Goal: Task Accomplishment & Management: Complete application form

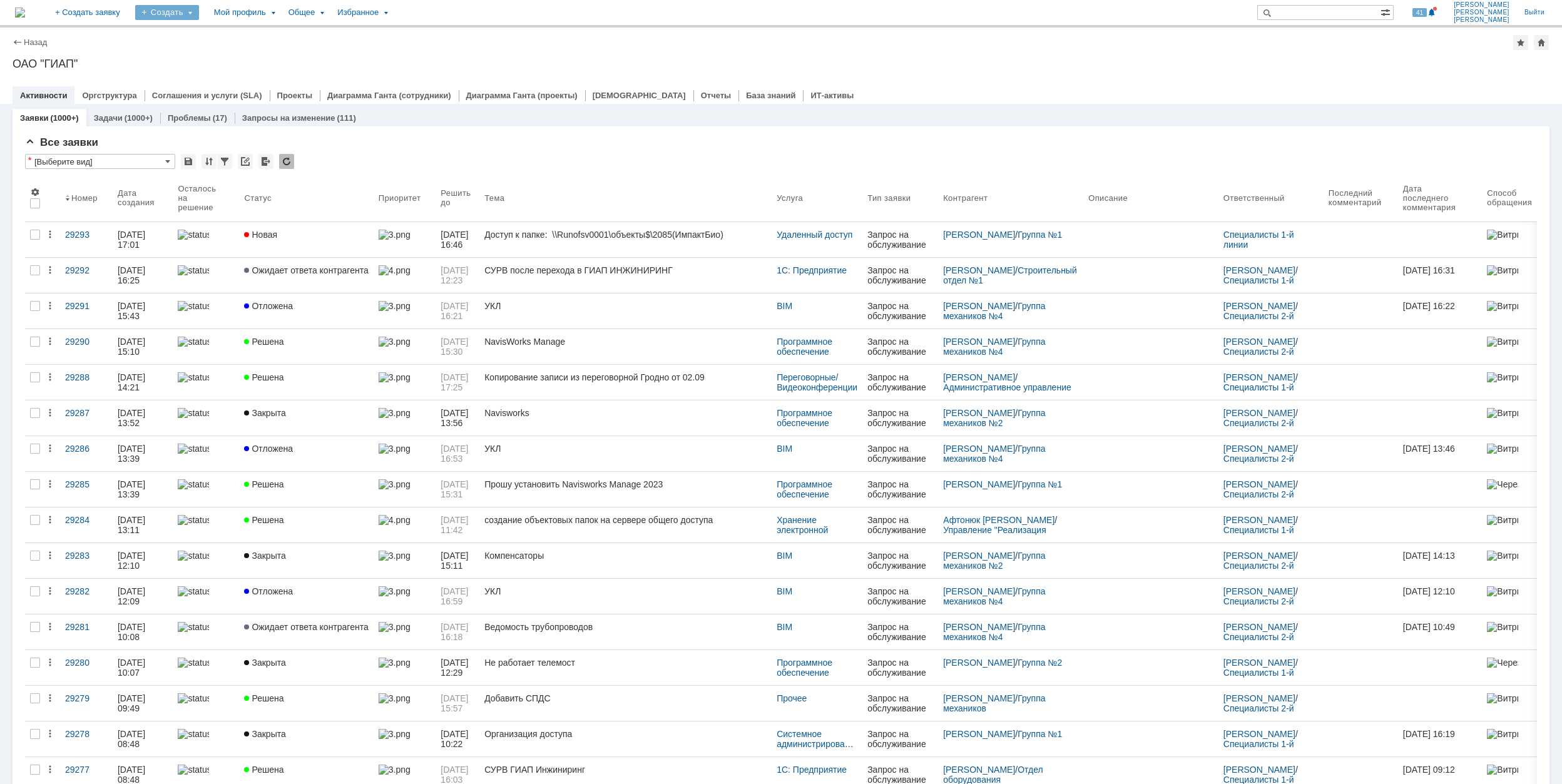
click at [199, 14] on div "Создать" at bounding box center [167, 12] width 63 height 15
click at [233, 79] on link "Заявка" at bounding box center [185, 77] width 95 height 15
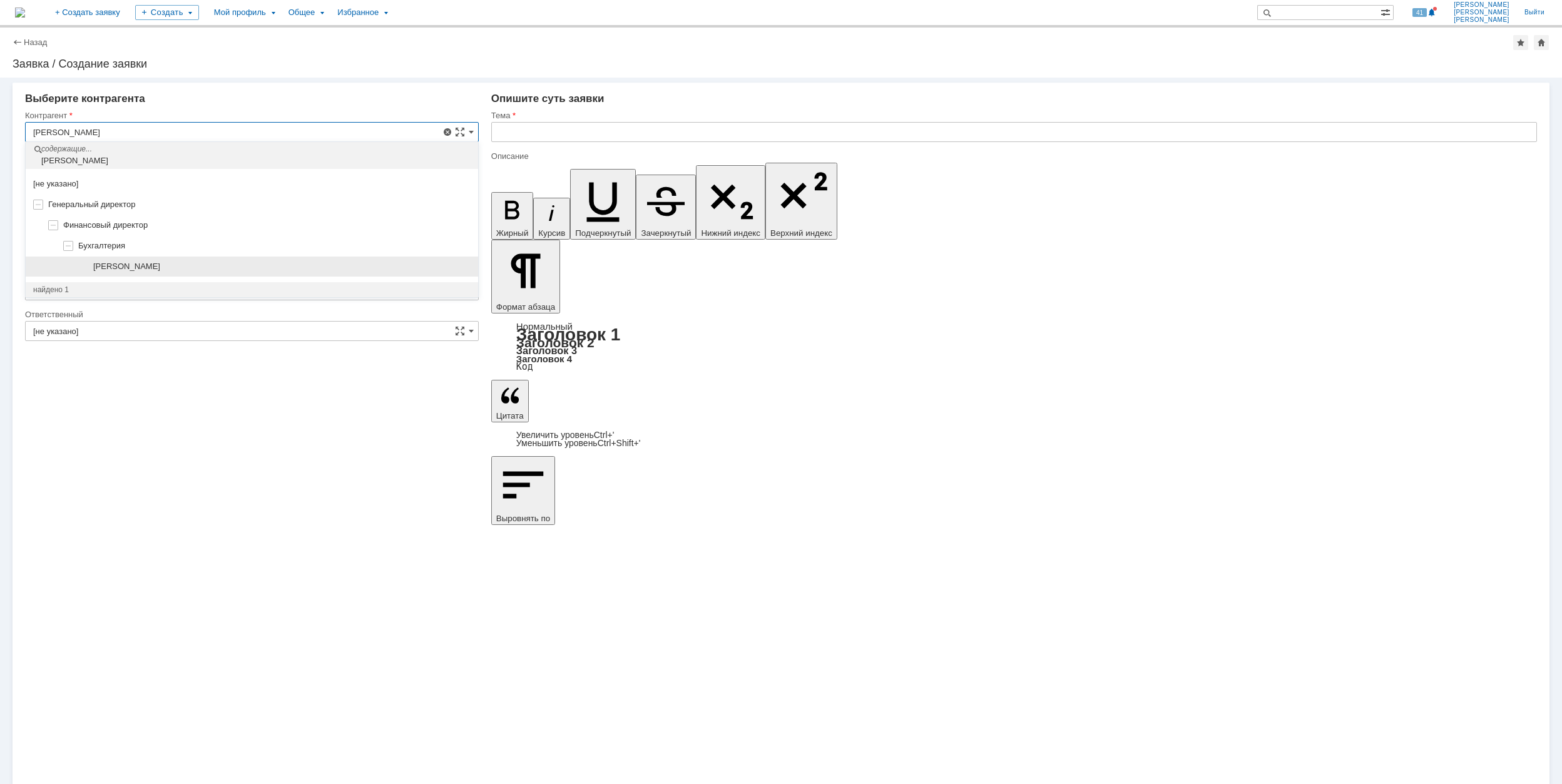
click at [209, 265] on div "[PERSON_NAME]" at bounding box center [282, 266] width 377 height 10
type input "[PERSON_NAME]"
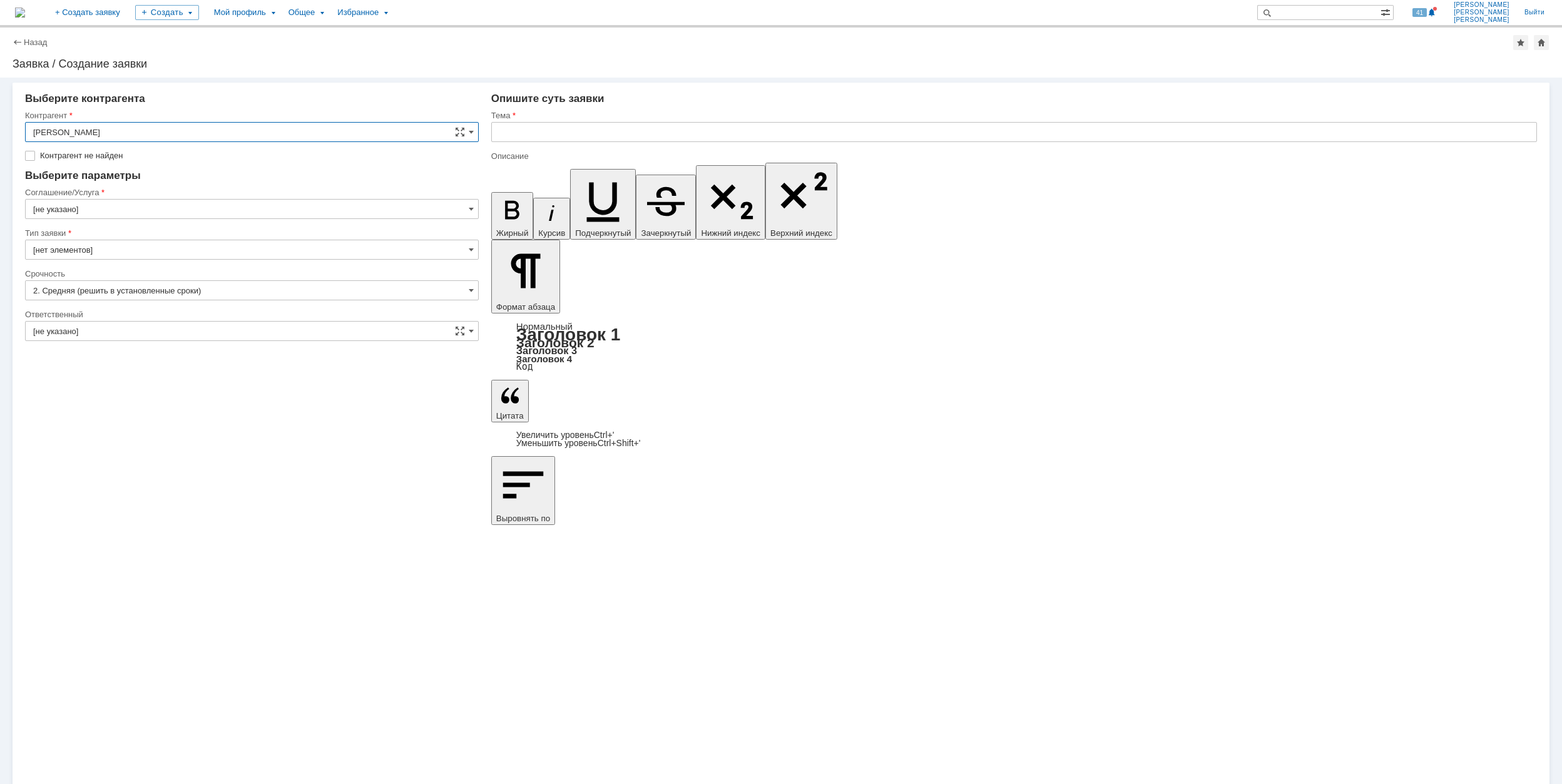
type input "[GEOGRAPHIC_DATA]"
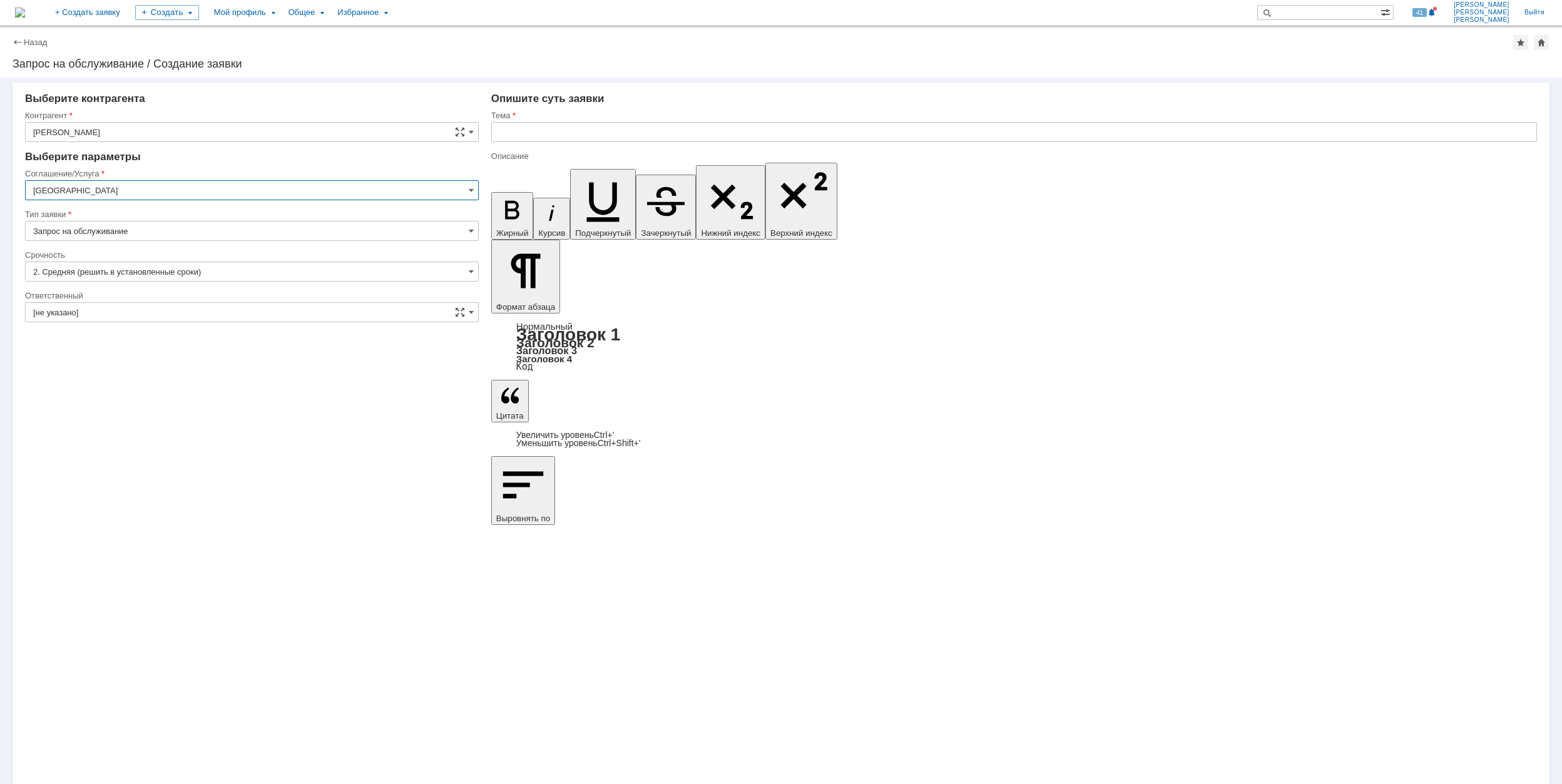
click at [136, 190] on input "[GEOGRAPHIC_DATA]" at bounding box center [252, 190] width 454 height 20
click at [246, 236] on span "Рабочее место/Оборудование" at bounding box center [251, 231] width 438 height 10
type input "Рабочее место/Оборудование"
click at [186, 273] on input "[не указано]" at bounding box center [252, 271] width 454 height 20
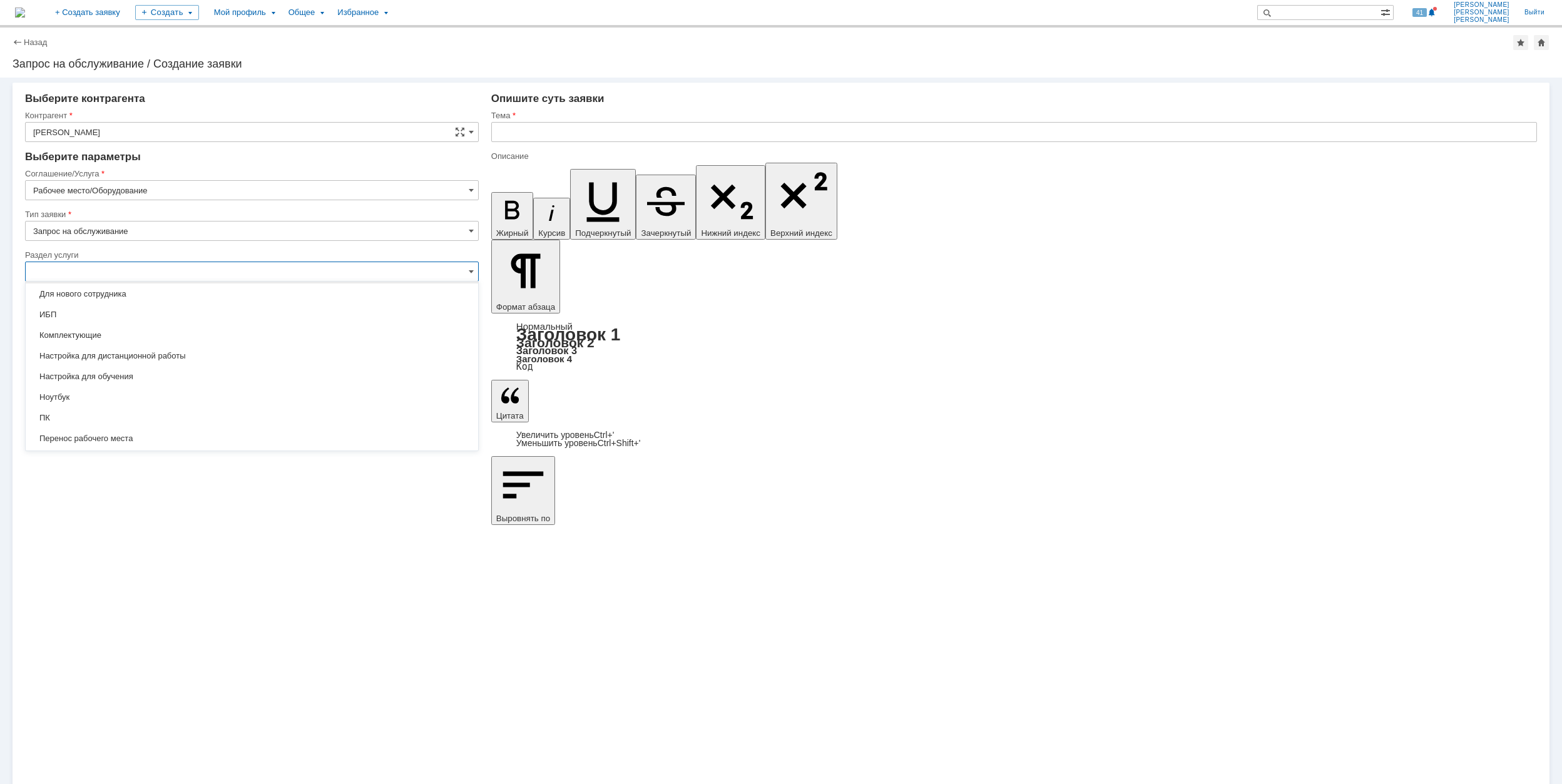
scroll to position [122, 0]
click at [226, 375] on div "ПК" at bounding box center [251, 381] width 452 height 20
type input "ПК"
click at [234, 312] on input "[не указано]" at bounding box center [252, 312] width 454 height 20
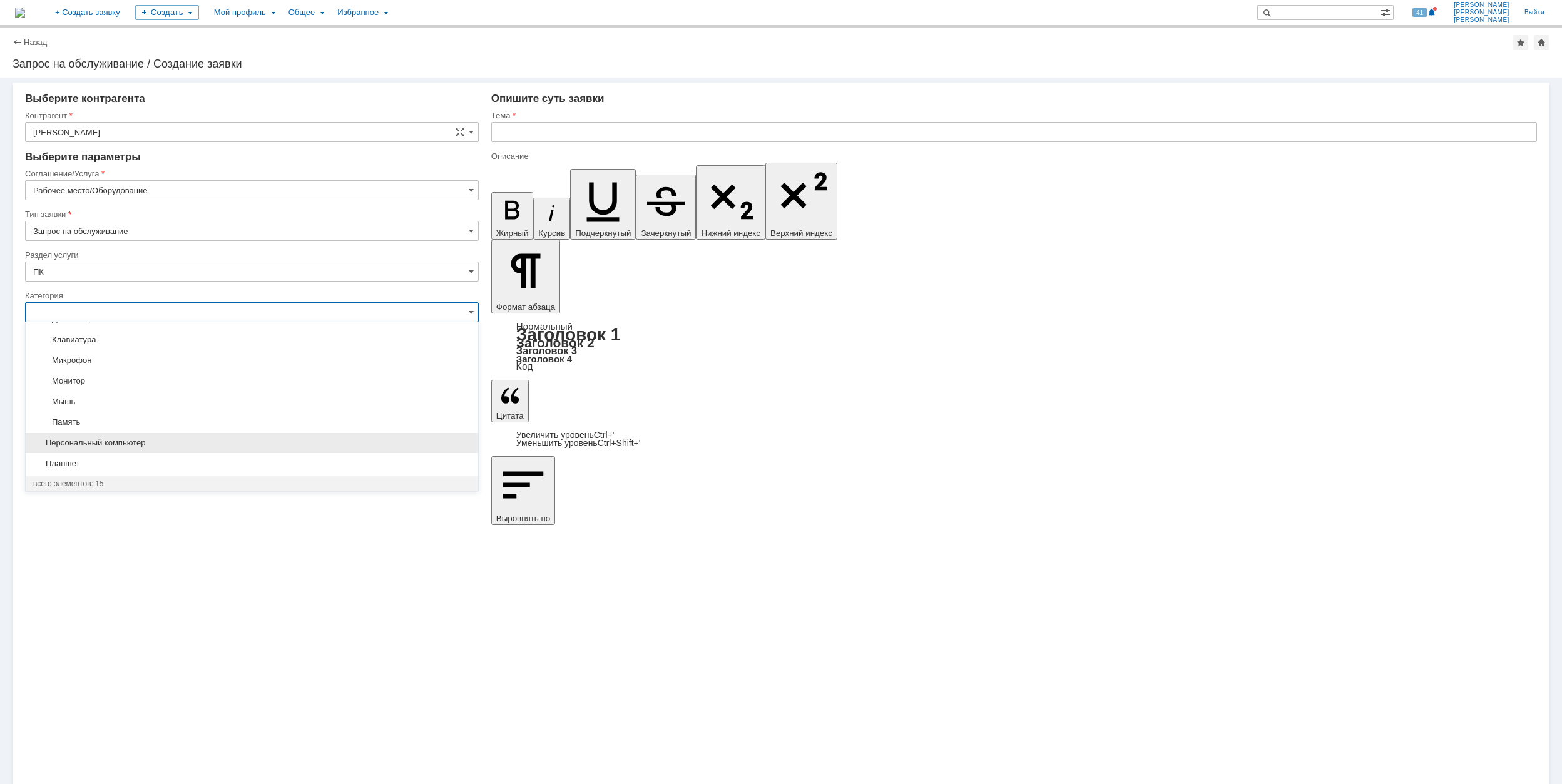
click at [253, 441] on span "Персональный компьютер" at bounding box center [251, 442] width 438 height 10
type input "Персональный компьютер"
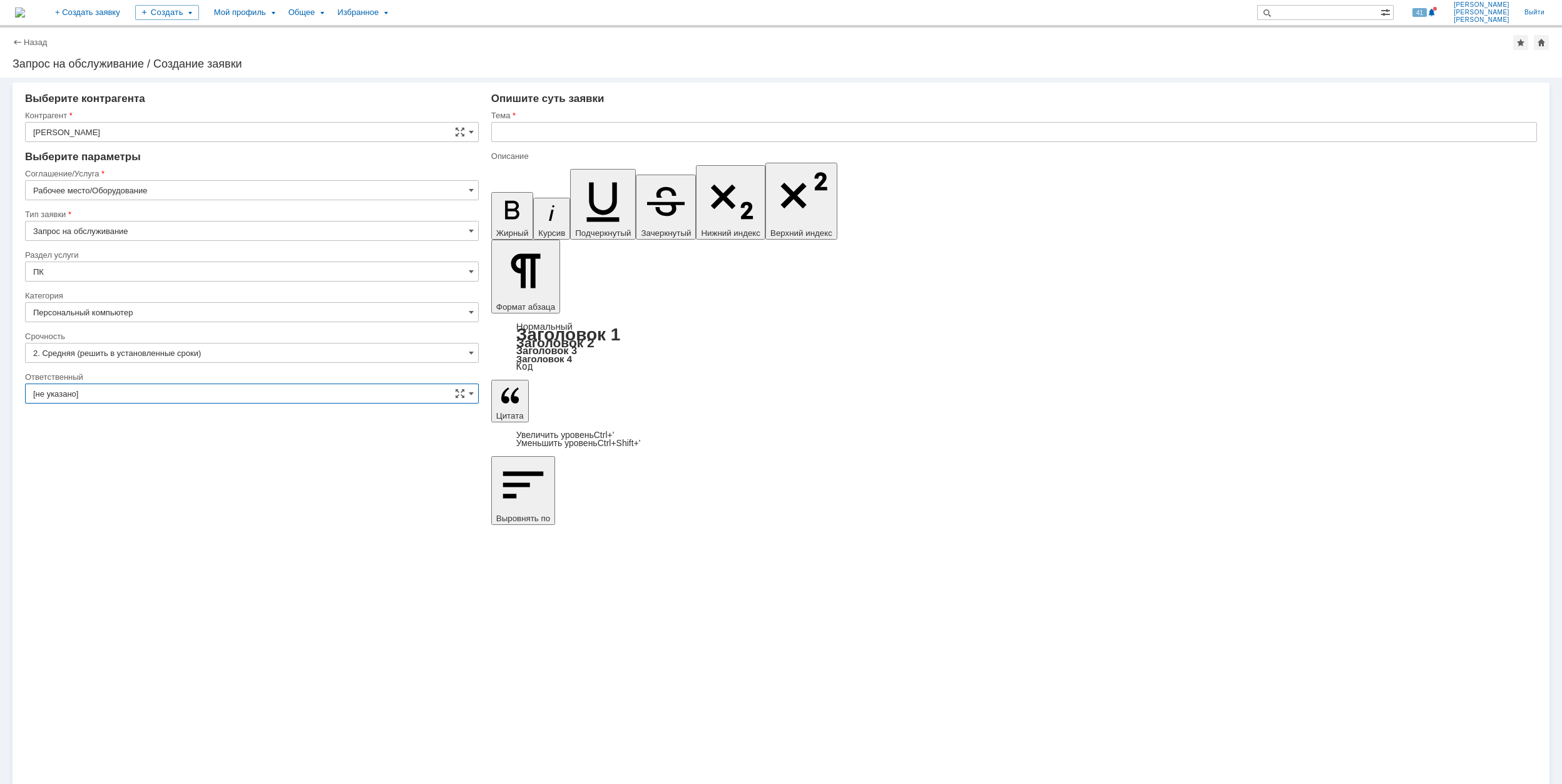
click at [206, 391] on input "[не указано]" at bounding box center [252, 393] width 454 height 20
type input "Персональный компьютер"
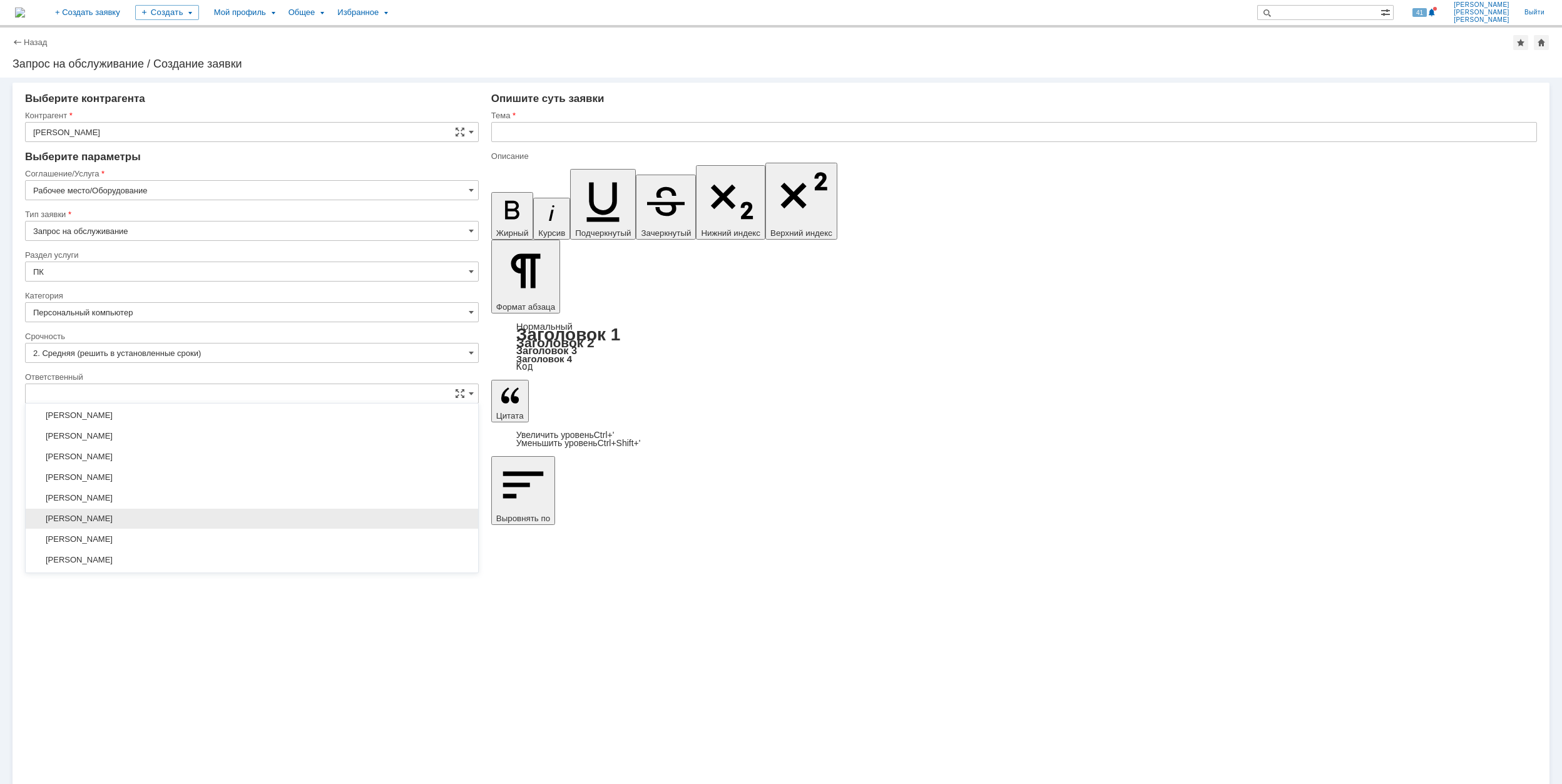
click at [261, 529] on div "[PERSON_NAME]" at bounding box center [251, 518] width 452 height 20
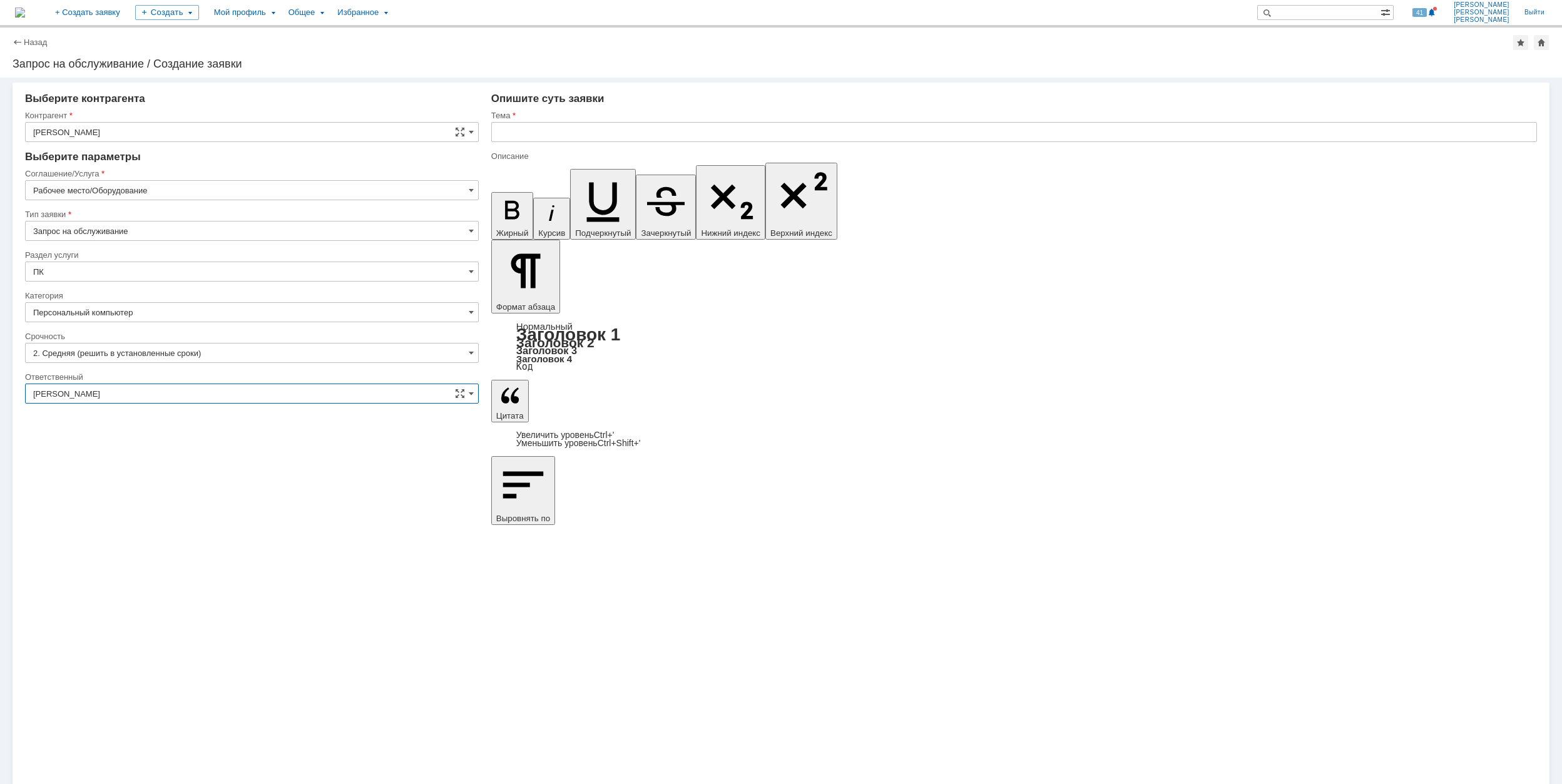
type input "[PERSON_NAME]"
click at [599, 131] on input "text" at bounding box center [1013, 131] width 1046 height 20
drag, startPoint x: 598, startPoint y: 129, endPoint x: 564, endPoint y: 133, distance: 34.2
click at [564, 133] on input "Не могу войти в систему" at bounding box center [1013, 131] width 1046 height 20
drag, startPoint x: 484, startPoint y: 131, endPoint x: 472, endPoint y: 131, distance: 12.0
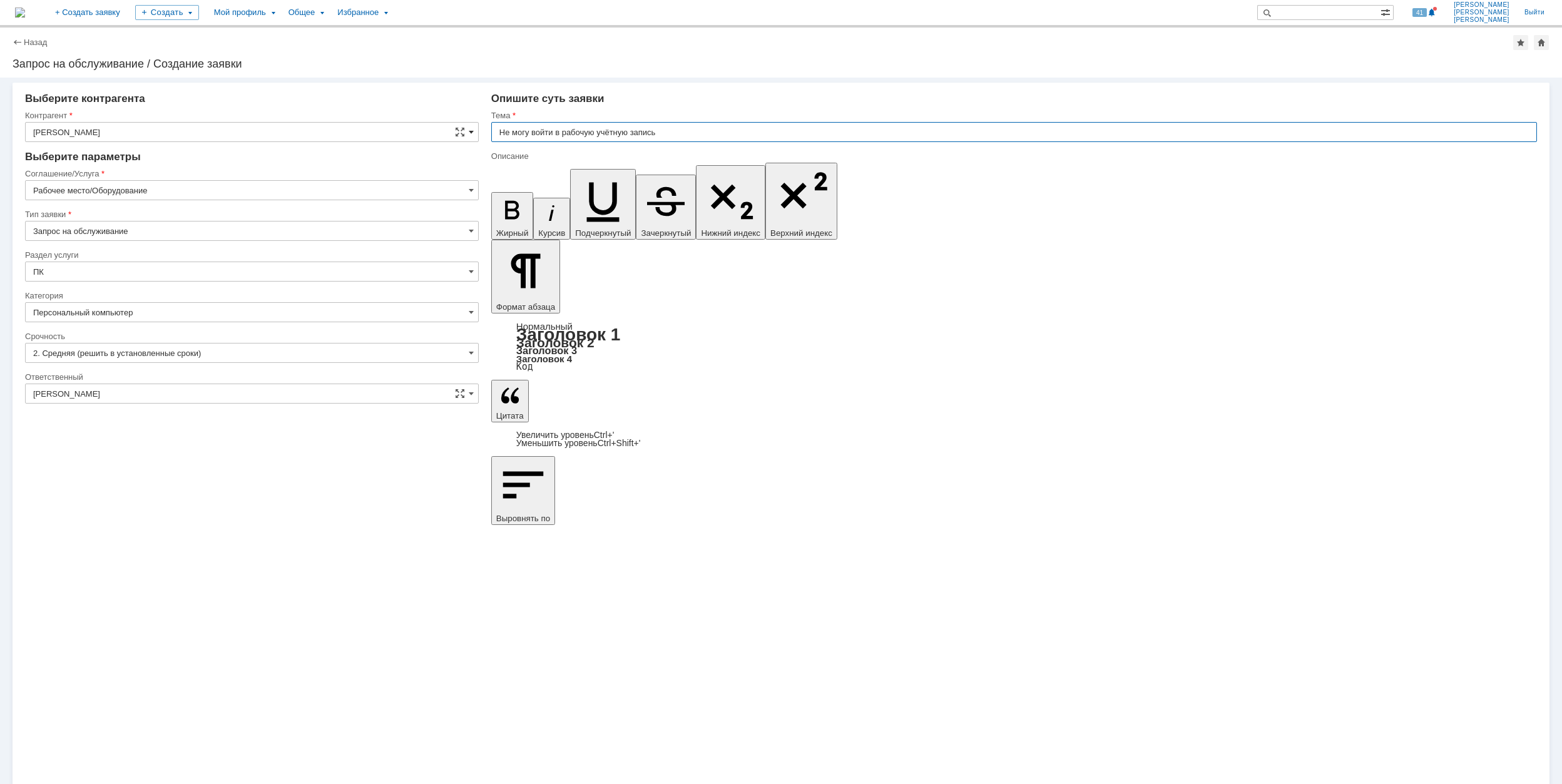
type input "Не могу войти в рабочую учётную запись"
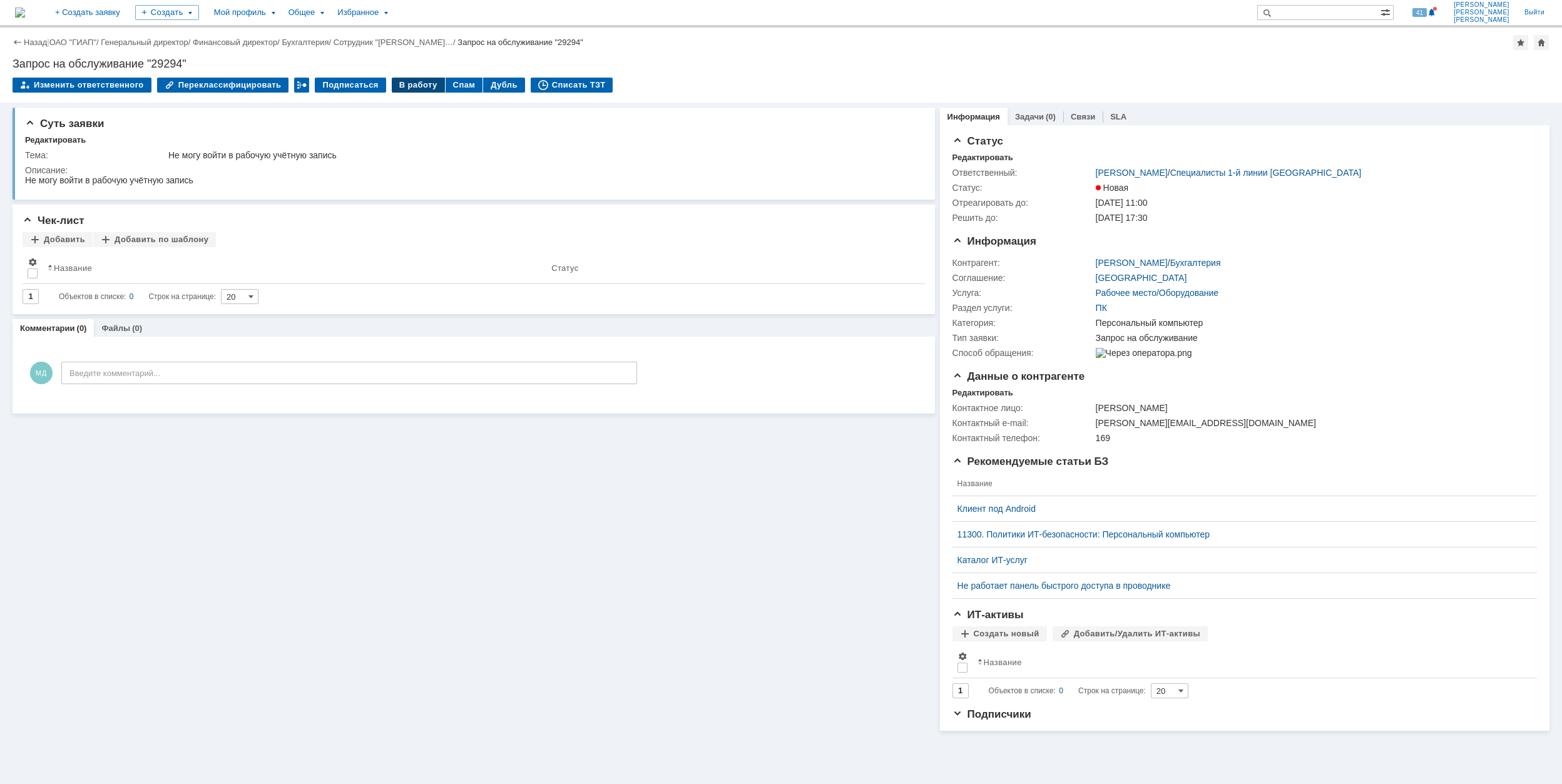
click at [405, 85] on div "В работу" at bounding box center [418, 85] width 54 height 15
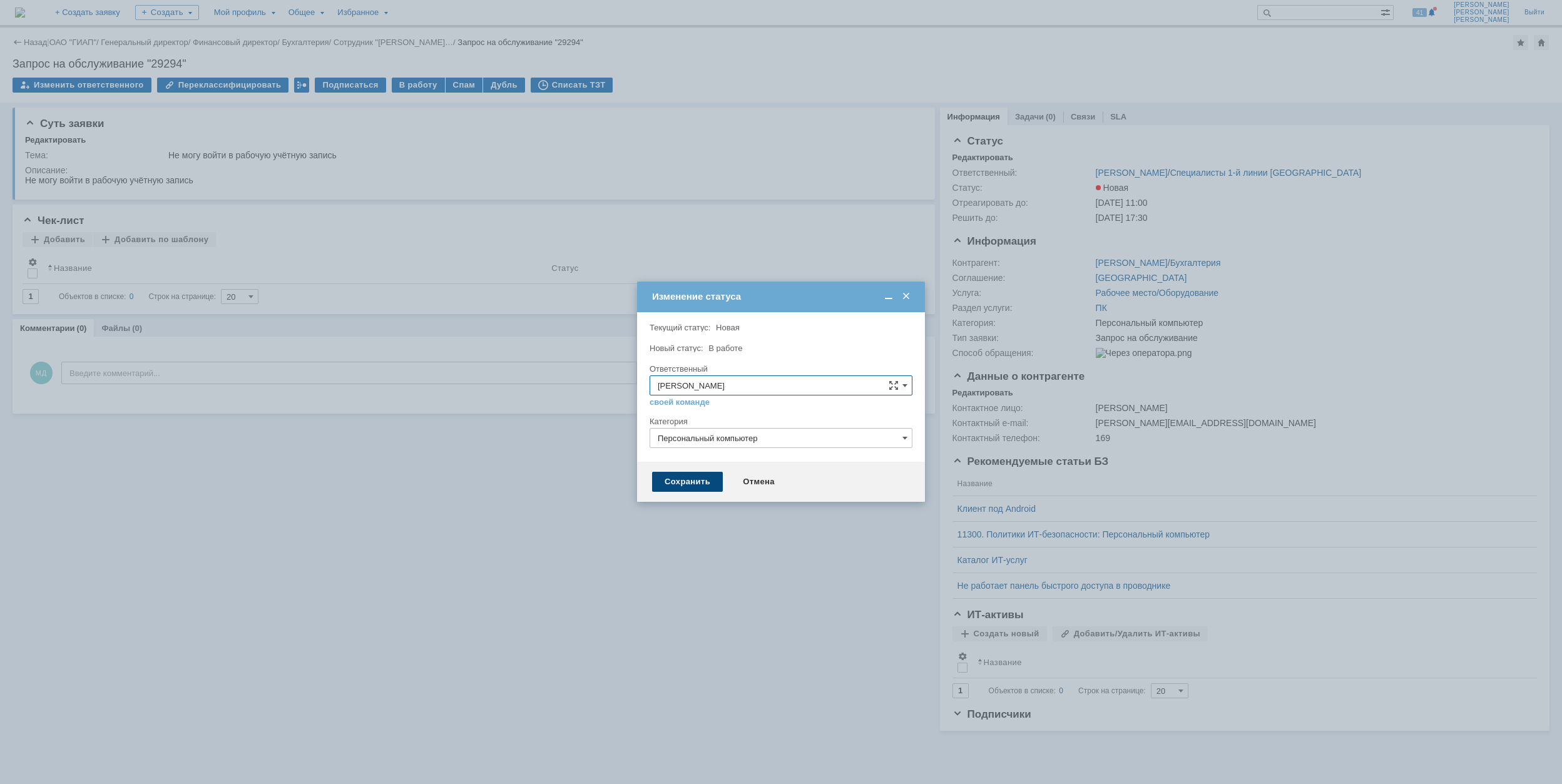
click at [685, 479] on div "Сохранить" at bounding box center [687, 481] width 71 height 20
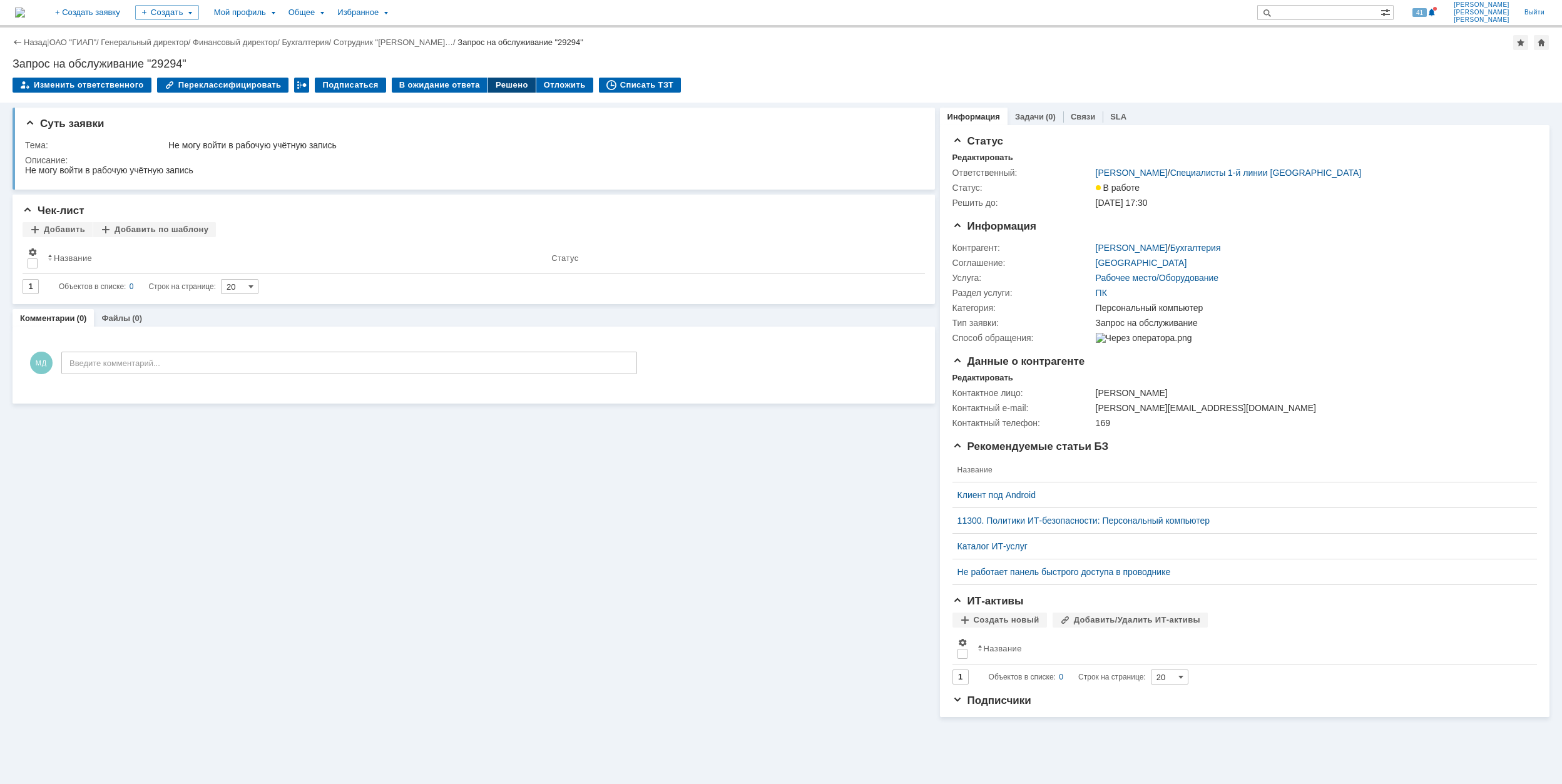
click at [499, 87] on div "Решено" at bounding box center [512, 85] width 48 height 15
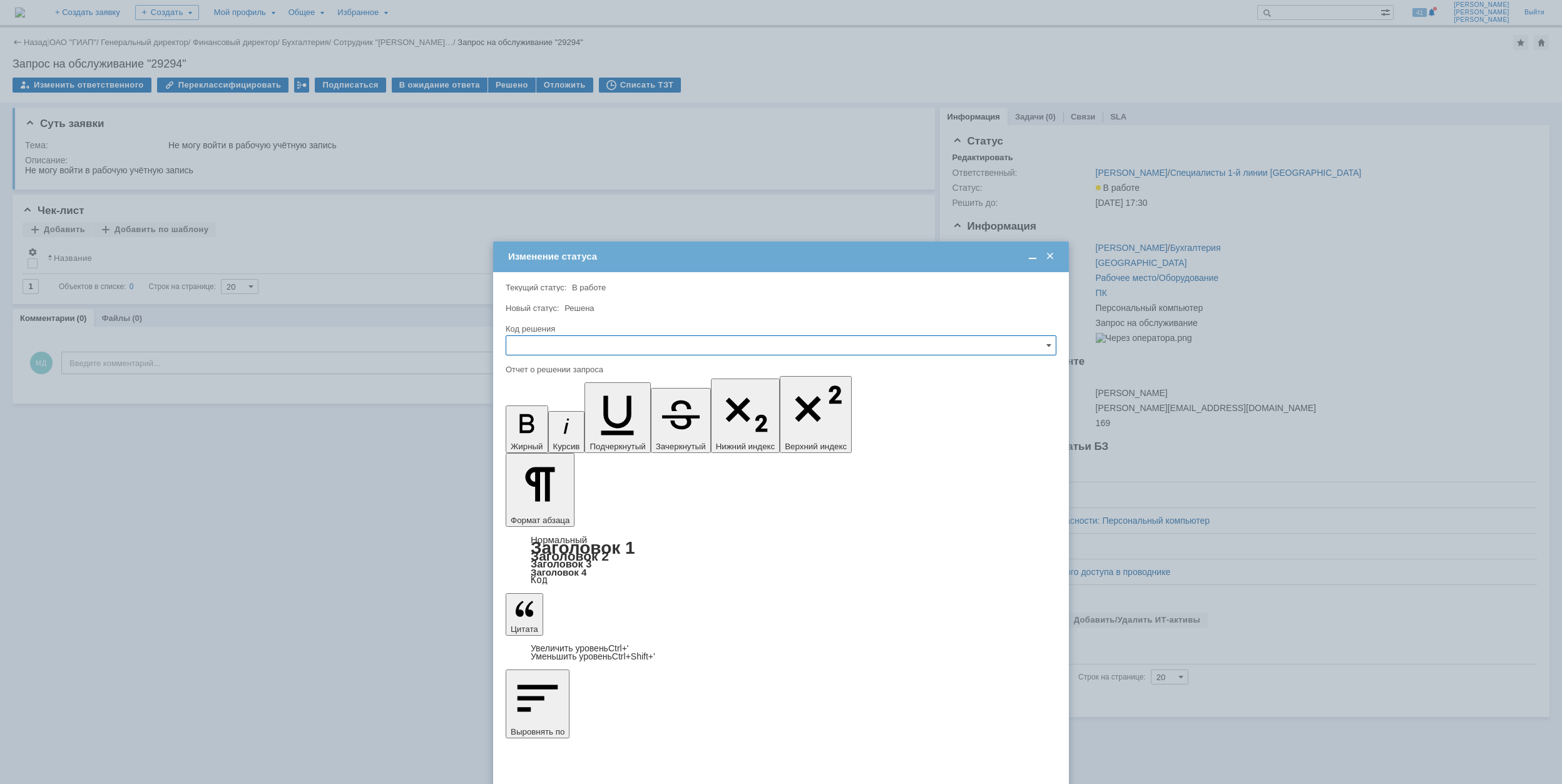
click at [624, 349] on input "text" at bounding box center [781, 345] width 551 height 20
click at [594, 428] on span "Решено" at bounding box center [781, 430] width 534 height 10
type input "Решено"
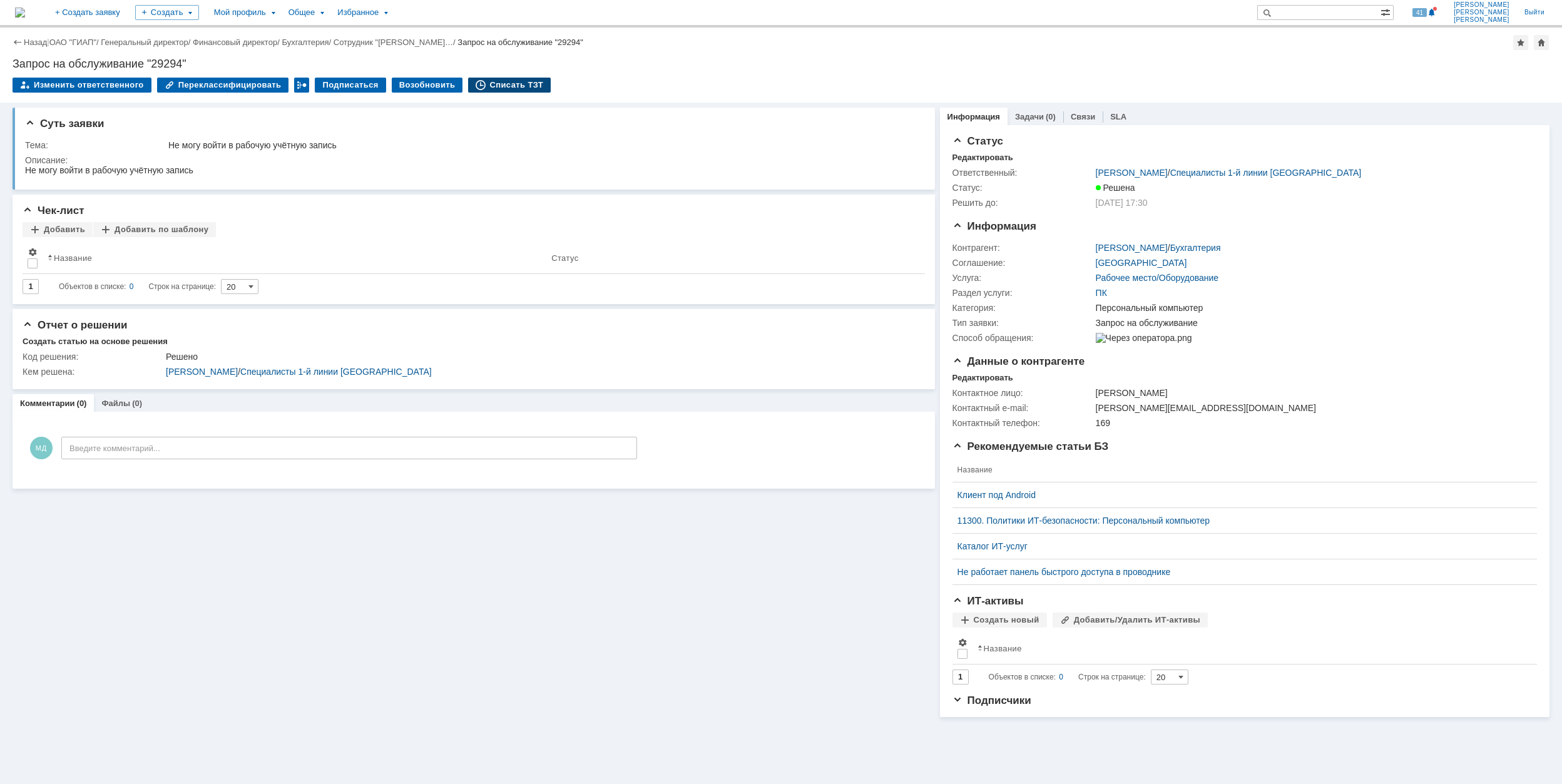
click at [497, 83] on div "Списать ТЗТ" at bounding box center [509, 85] width 83 height 15
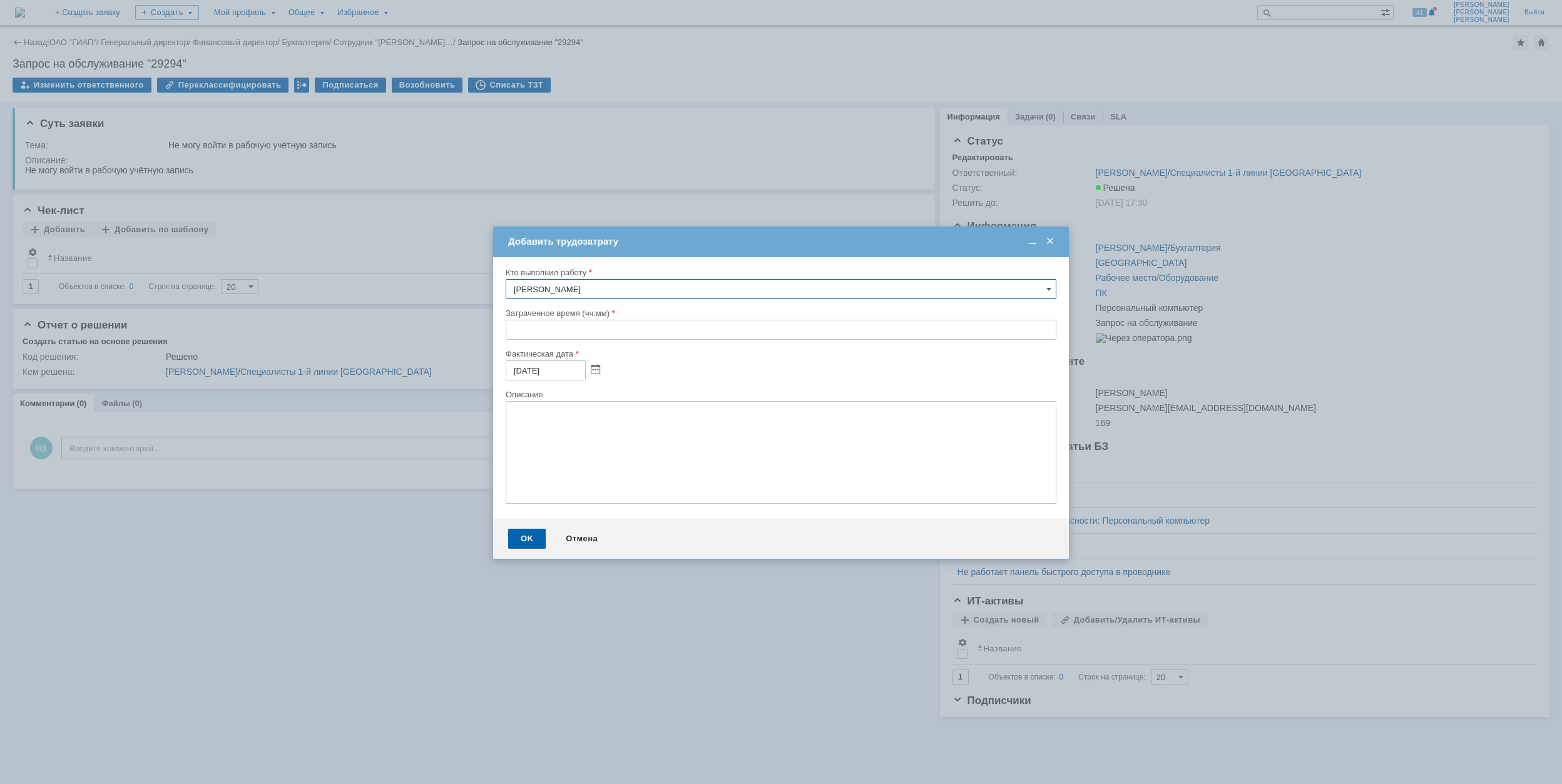
click at [504, 331] on div "Кто выполнил работу [PERSON_NAME] Затраченное время (чч:мм) Фактическая дата [D…" at bounding box center [781, 388] width 576 height 261
click at [508, 331] on input "text" at bounding box center [781, 329] width 551 height 20
type input "00:30"
click at [525, 541] on div "OK" at bounding box center [526, 539] width 38 height 20
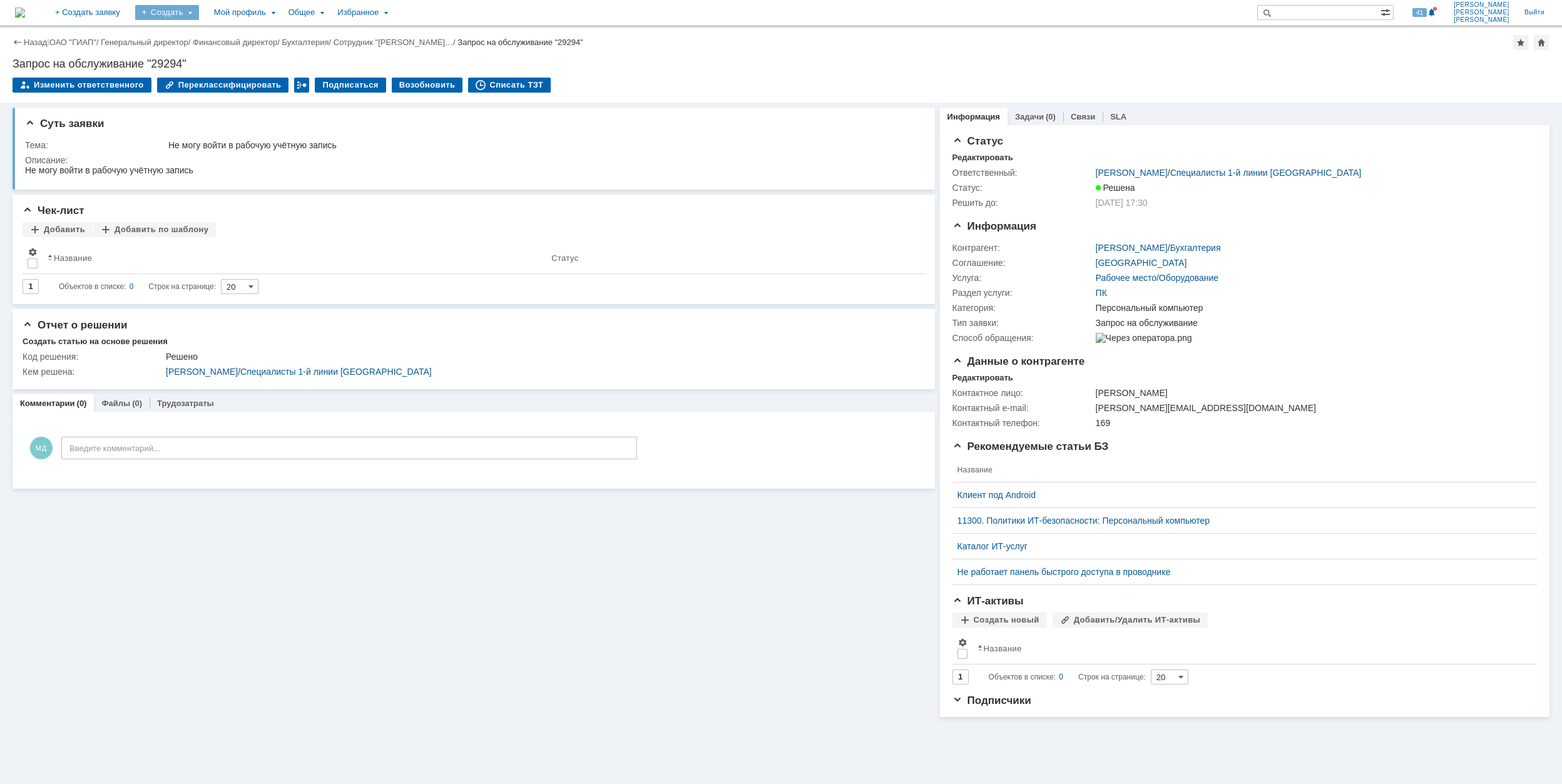
click at [199, 13] on div "Создать" at bounding box center [167, 12] width 63 height 15
click at [233, 81] on link "Заявка" at bounding box center [185, 77] width 95 height 15
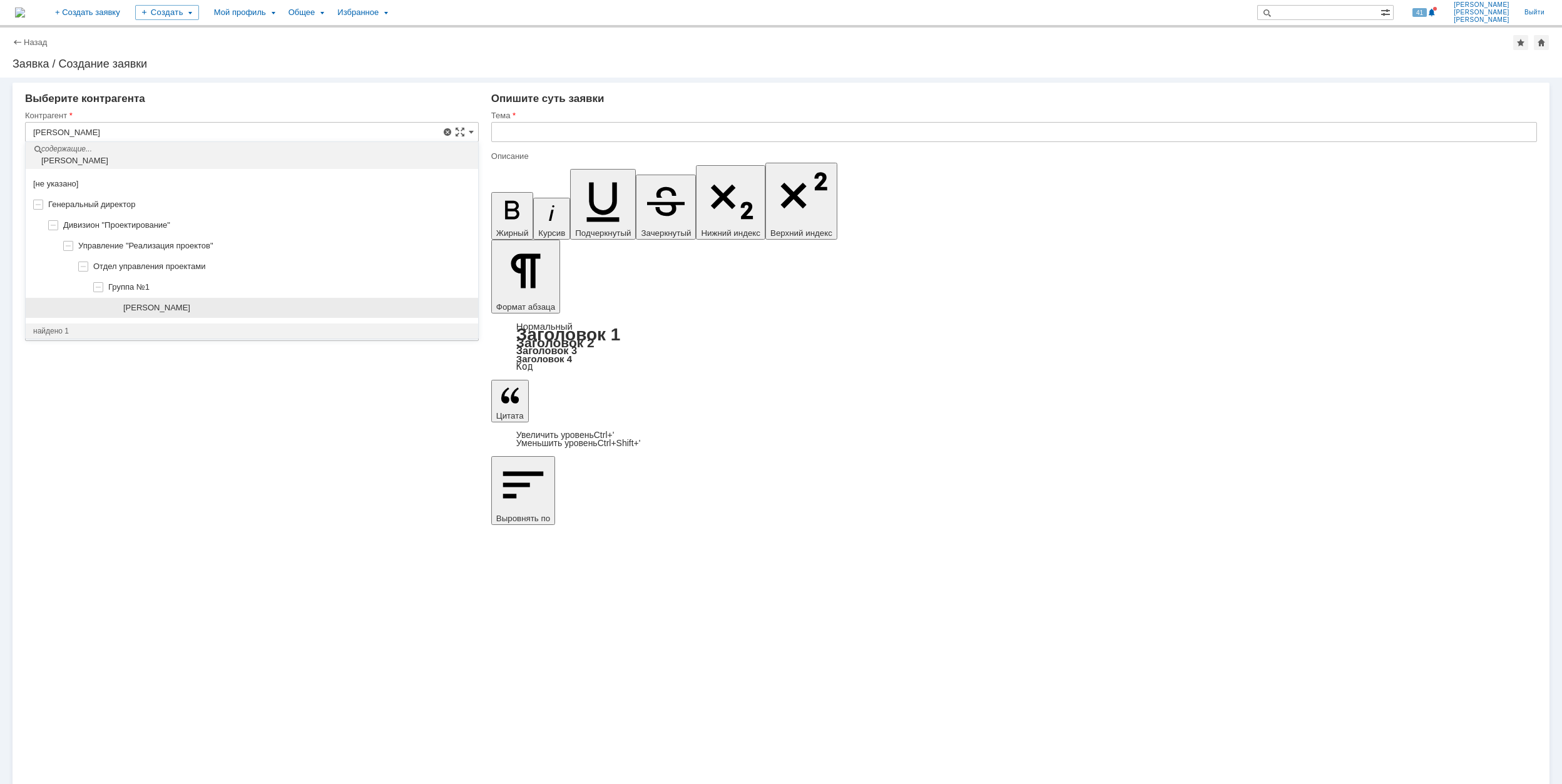
click at [270, 313] on div "[PERSON_NAME]" at bounding box center [297, 308] width 347 height 10
type input "[PERSON_NAME]"
type input "[GEOGRAPHIC_DATA]"
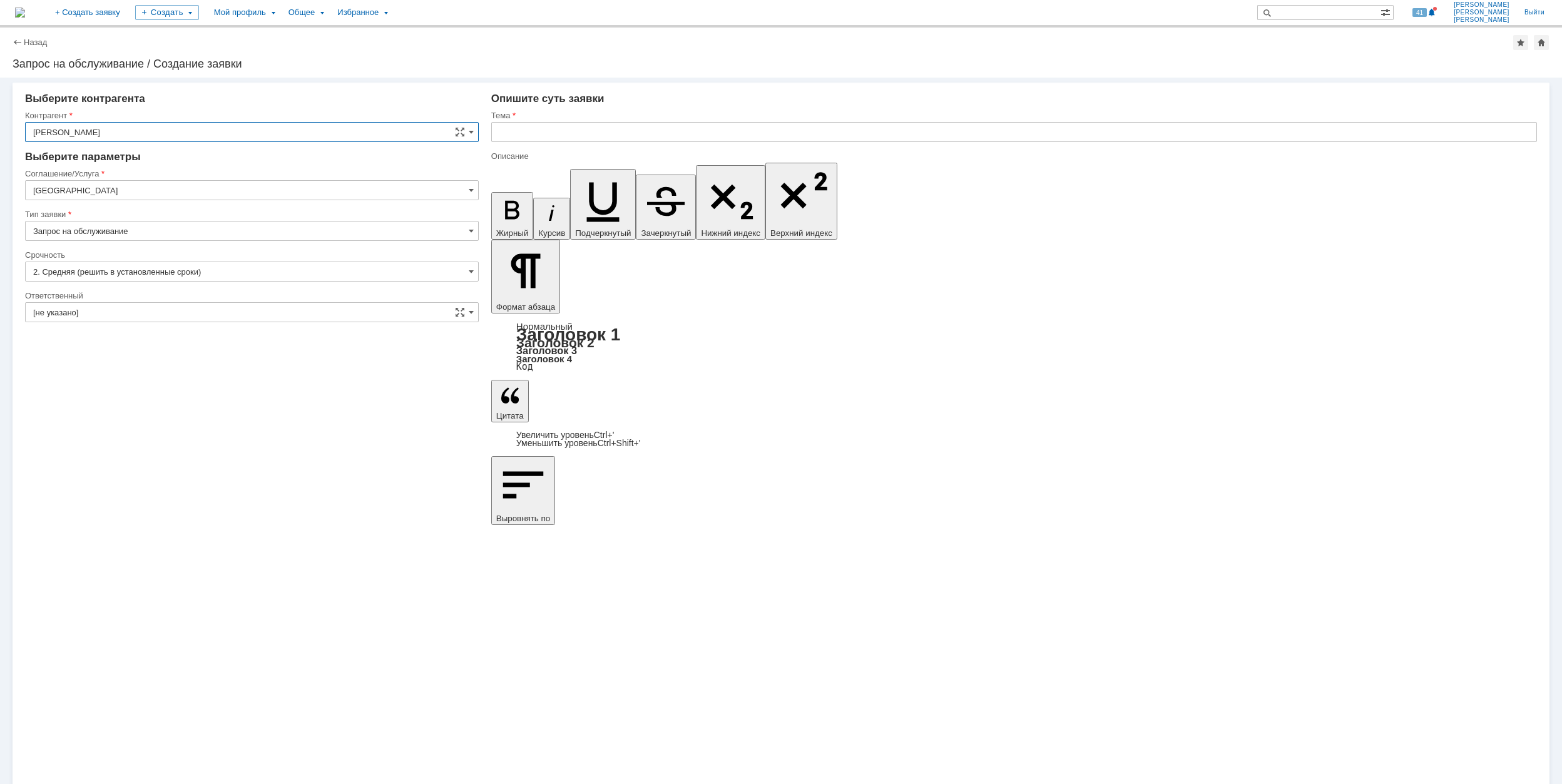
click at [183, 191] on input "[GEOGRAPHIC_DATA]" at bounding box center [252, 190] width 454 height 20
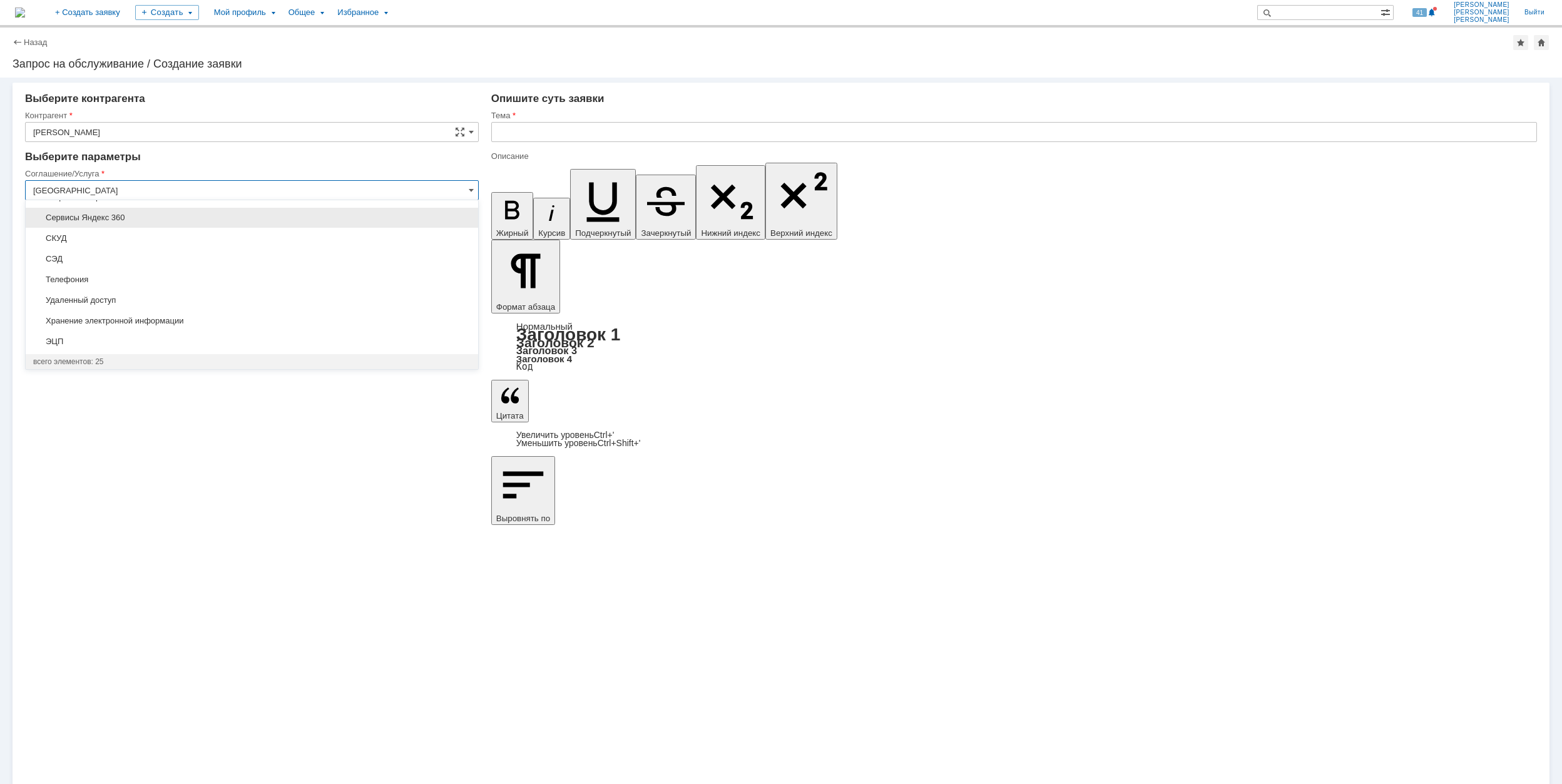
click at [247, 225] on div "Сервисы Яндекс 360" at bounding box center [251, 217] width 452 height 20
type input "Сервисы Яндекс 360"
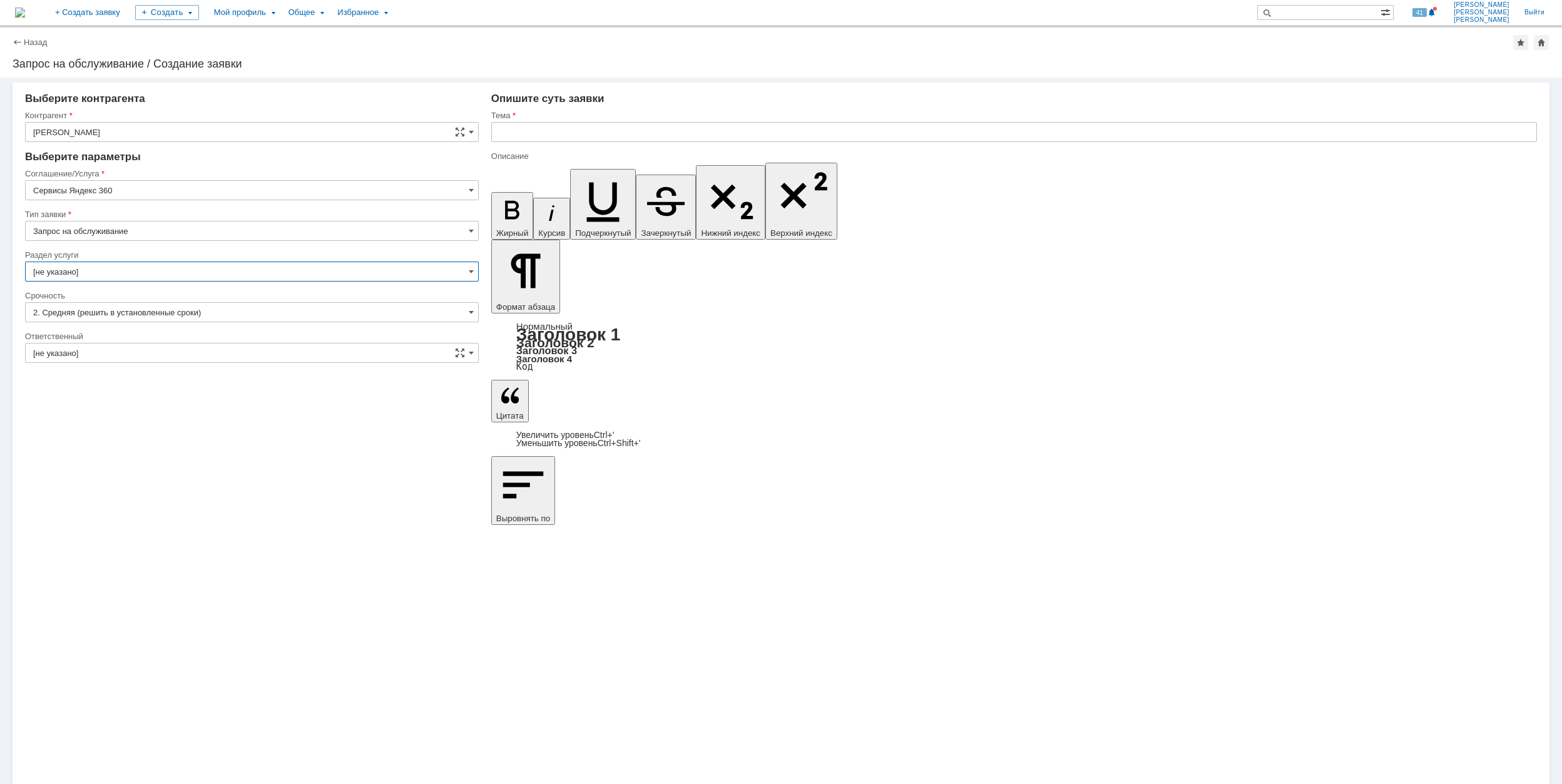
click at [189, 269] on input "[не указано]" at bounding box center [252, 271] width 454 height 20
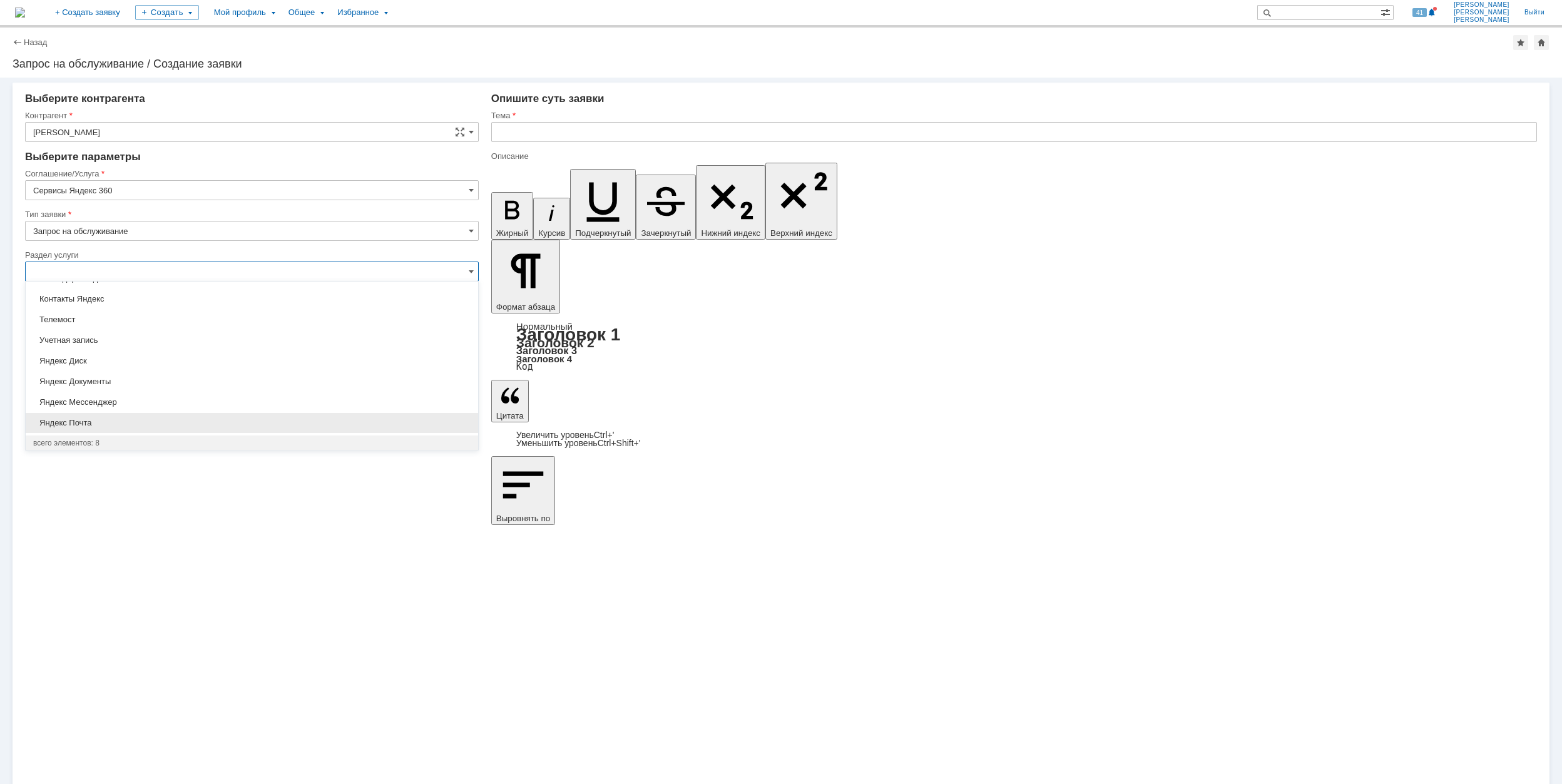
click at [250, 421] on span "Яндекс Почта" at bounding box center [251, 423] width 438 height 10
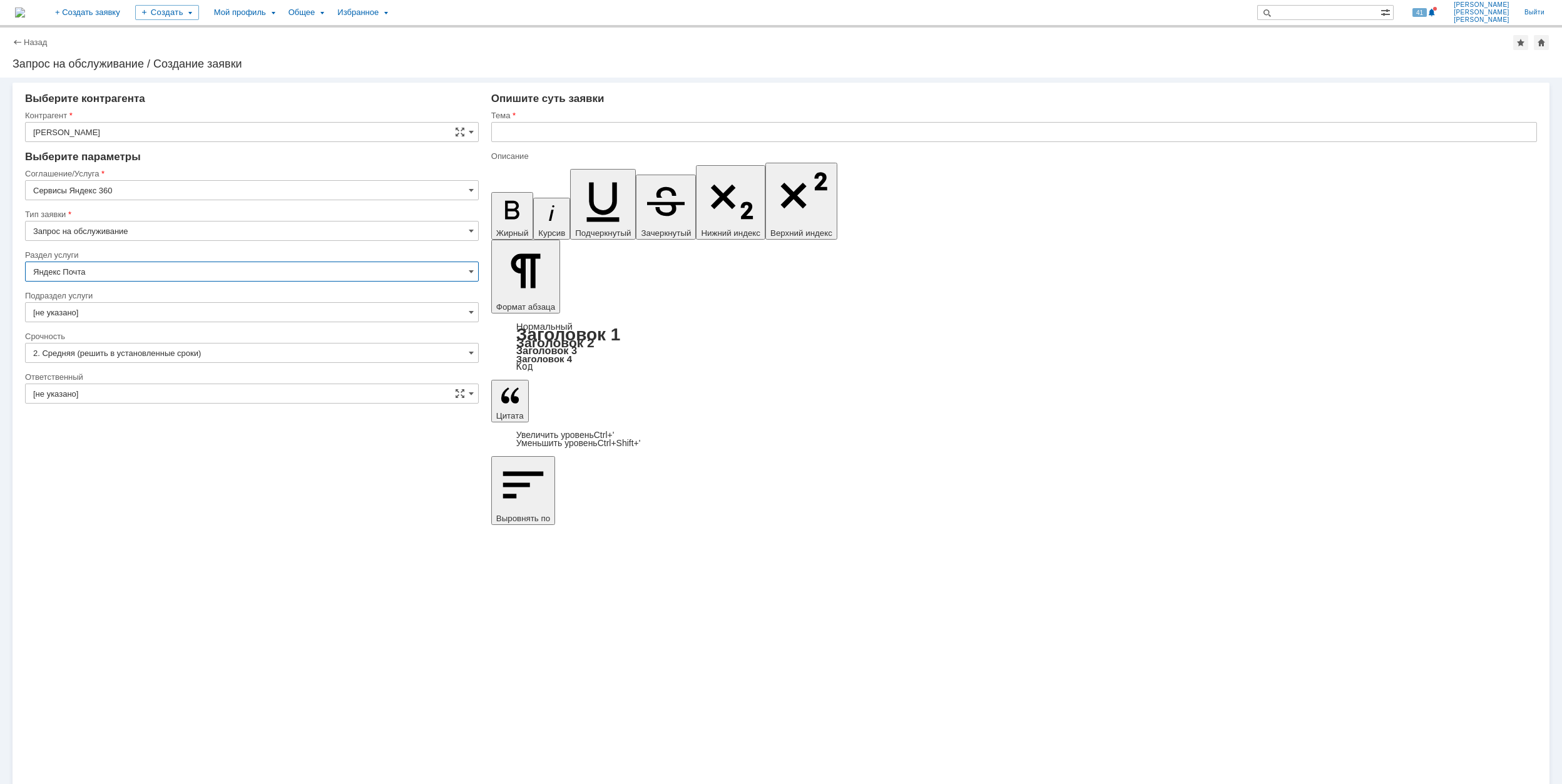
type input "Яндекс Почта"
click at [166, 309] on input "[не указано]" at bounding box center [252, 312] width 454 height 20
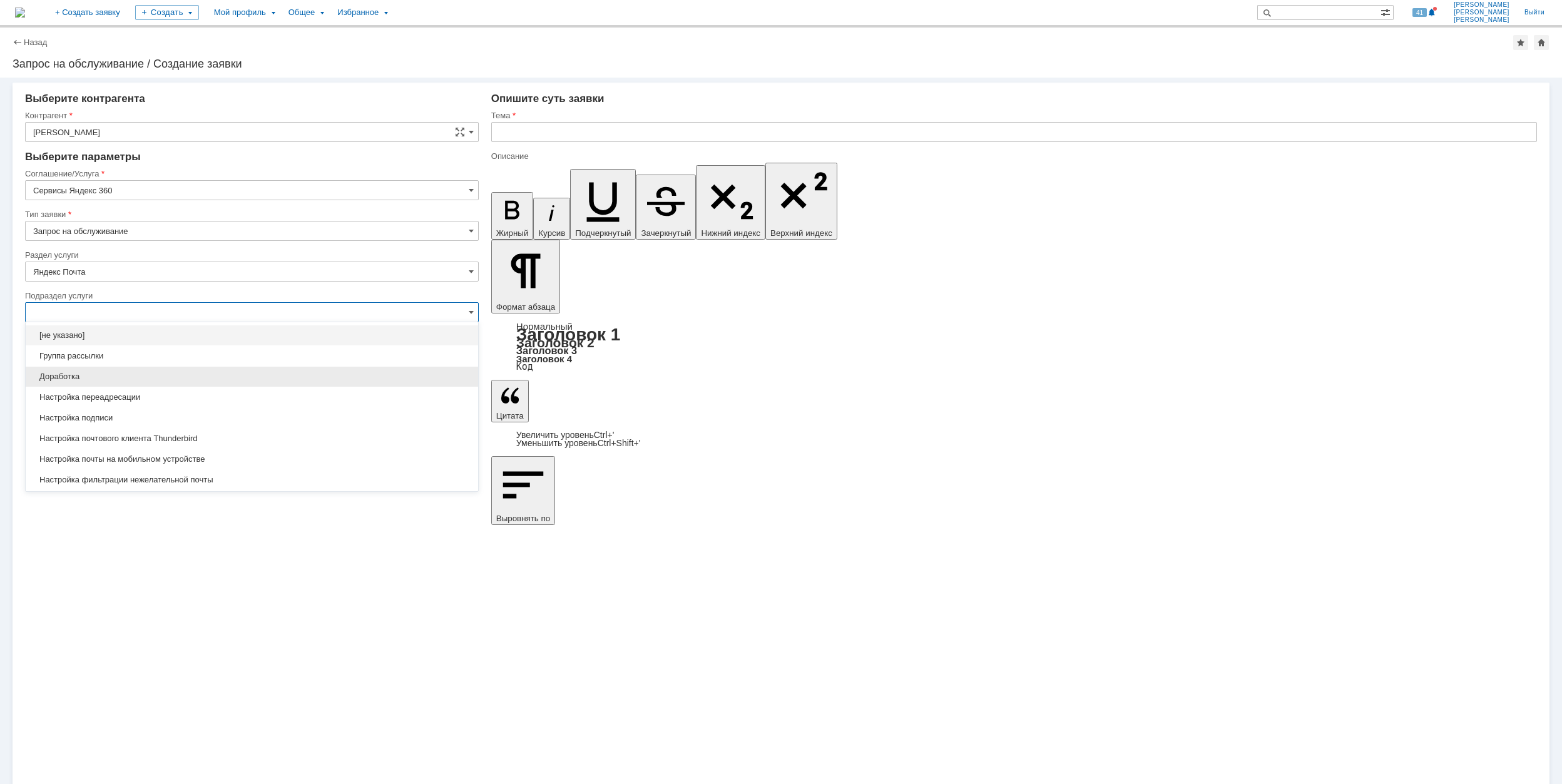
scroll to position [80, 0]
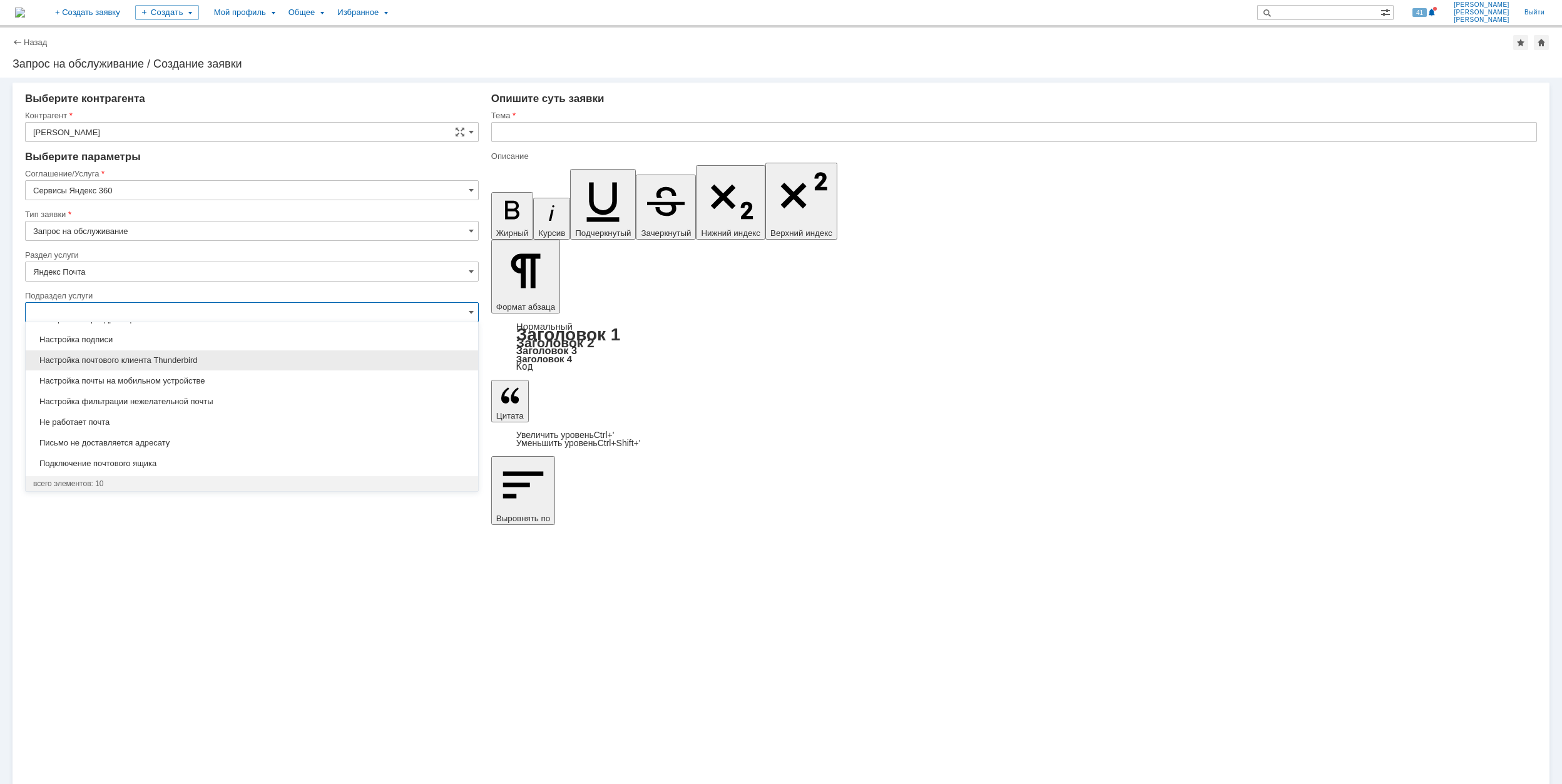
click at [235, 359] on span "Настройка почтового клиента Thunderbird" at bounding box center [251, 360] width 438 height 10
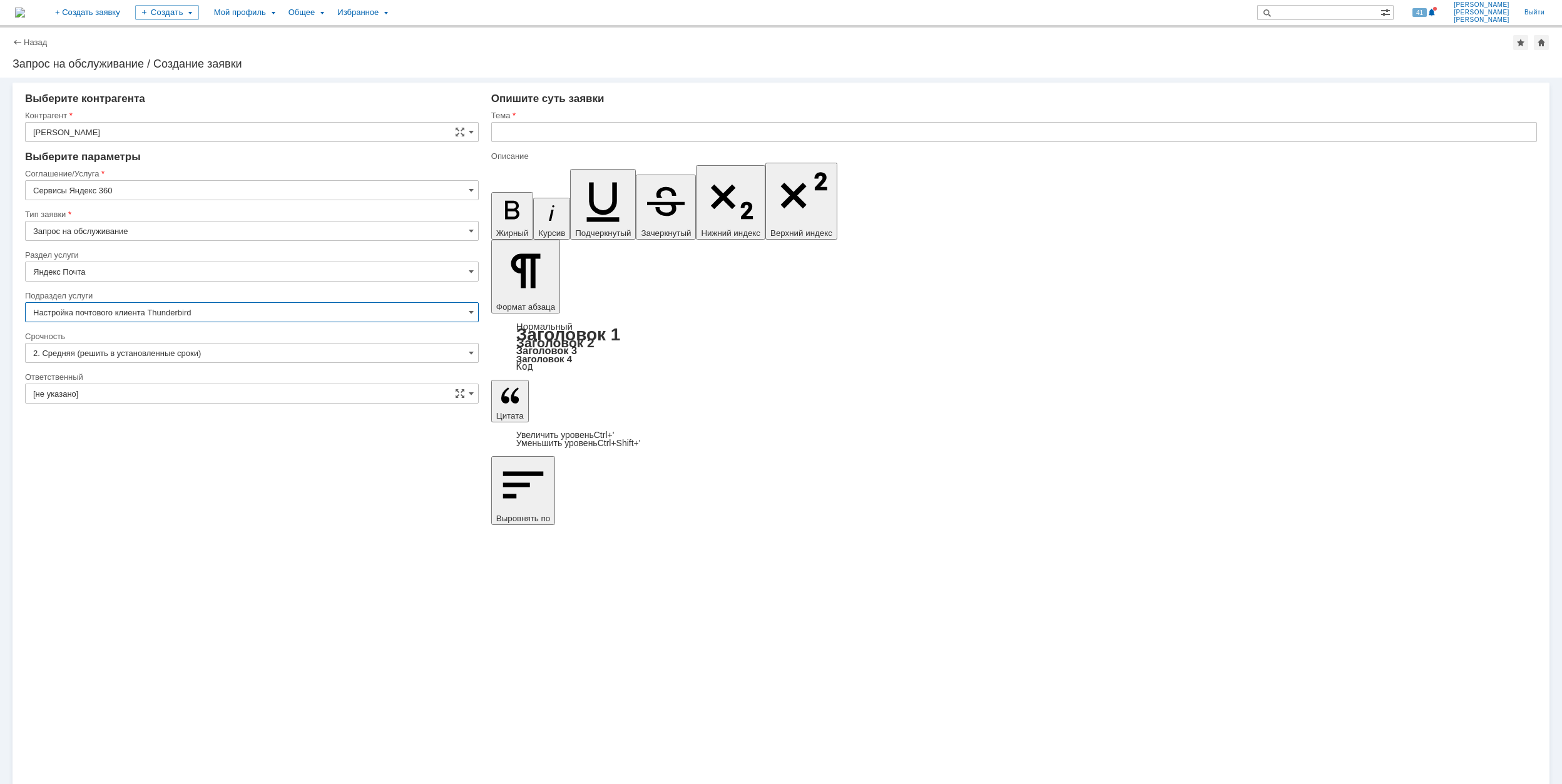
type input "Настройка почтового клиента Thunderbird"
click at [188, 392] on input "[не указано]" at bounding box center [252, 393] width 454 height 20
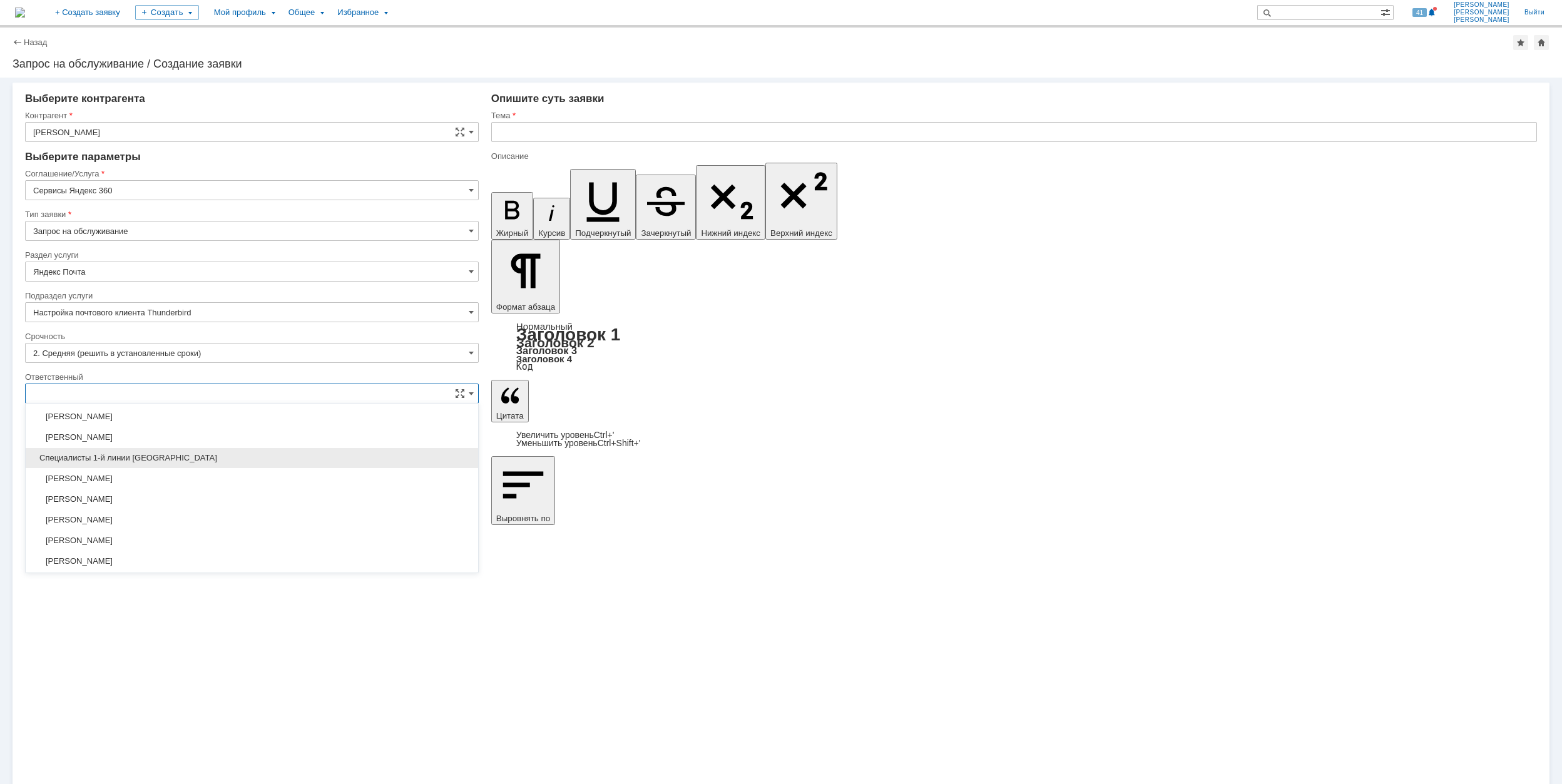
scroll to position [455, 0]
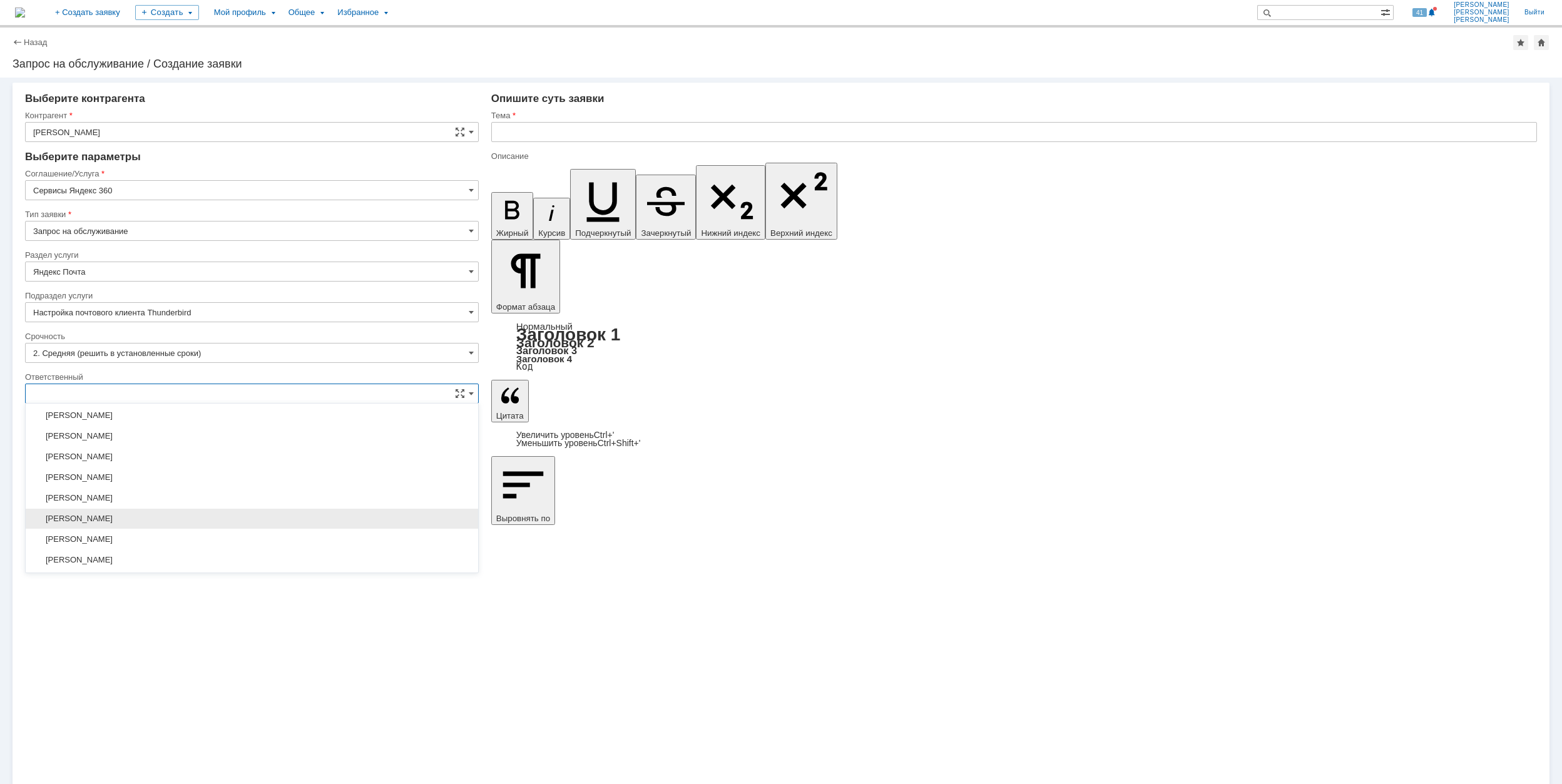
click at [268, 520] on span "[PERSON_NAME]" at bounding box center [251, 518] width 438 height 10
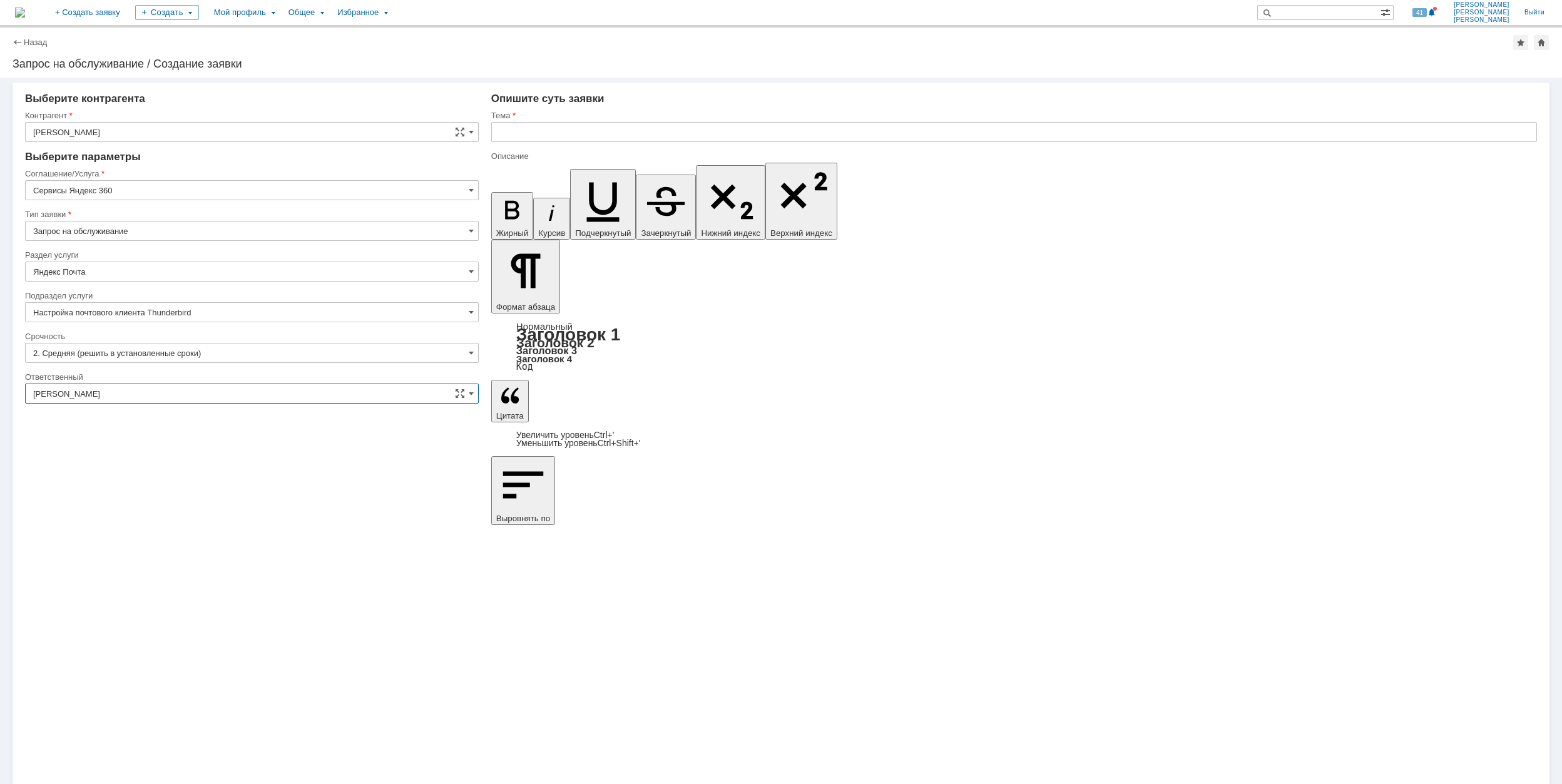
type input "[PERSON_NAME]"
click at [532, 135] on input "text" at bounding box center [1013, 131] width 1046 height 20
drag, startPoint x: 665, startPoint y: 131, endPoint x: 494, endPoint y: 139, distance: 171.2
click at [494, 139] on input "Не работает почтовый клиент Thunderbird" at bounding box center [1013, 131] width 1046 height 20
type input "Не работает почтовый клиент Thunderbird"
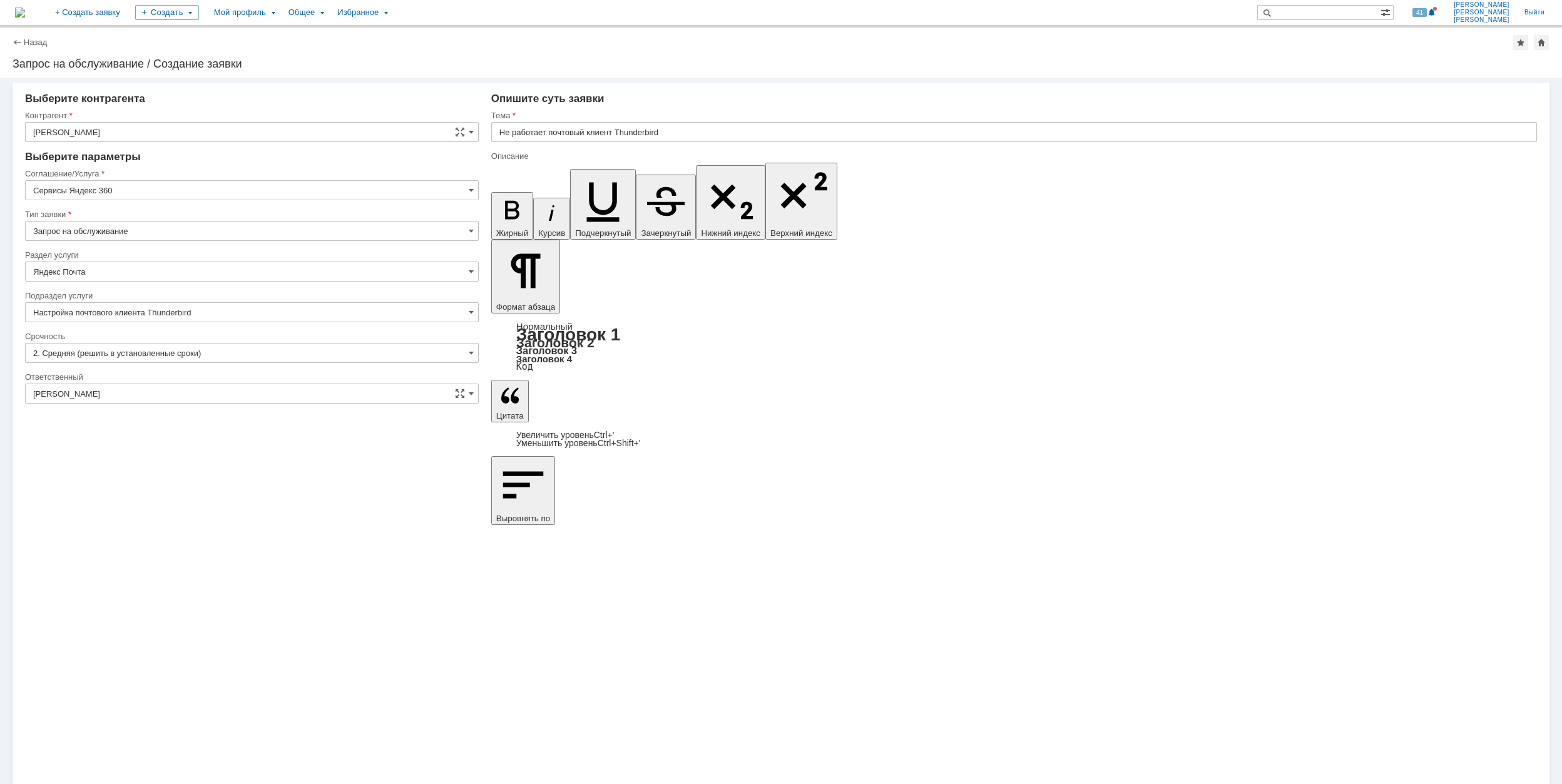
drag, startPoint x: 1185, startPoint y: 5758, endPoint x: 697, endPoint y: 5545, distance: 532.5
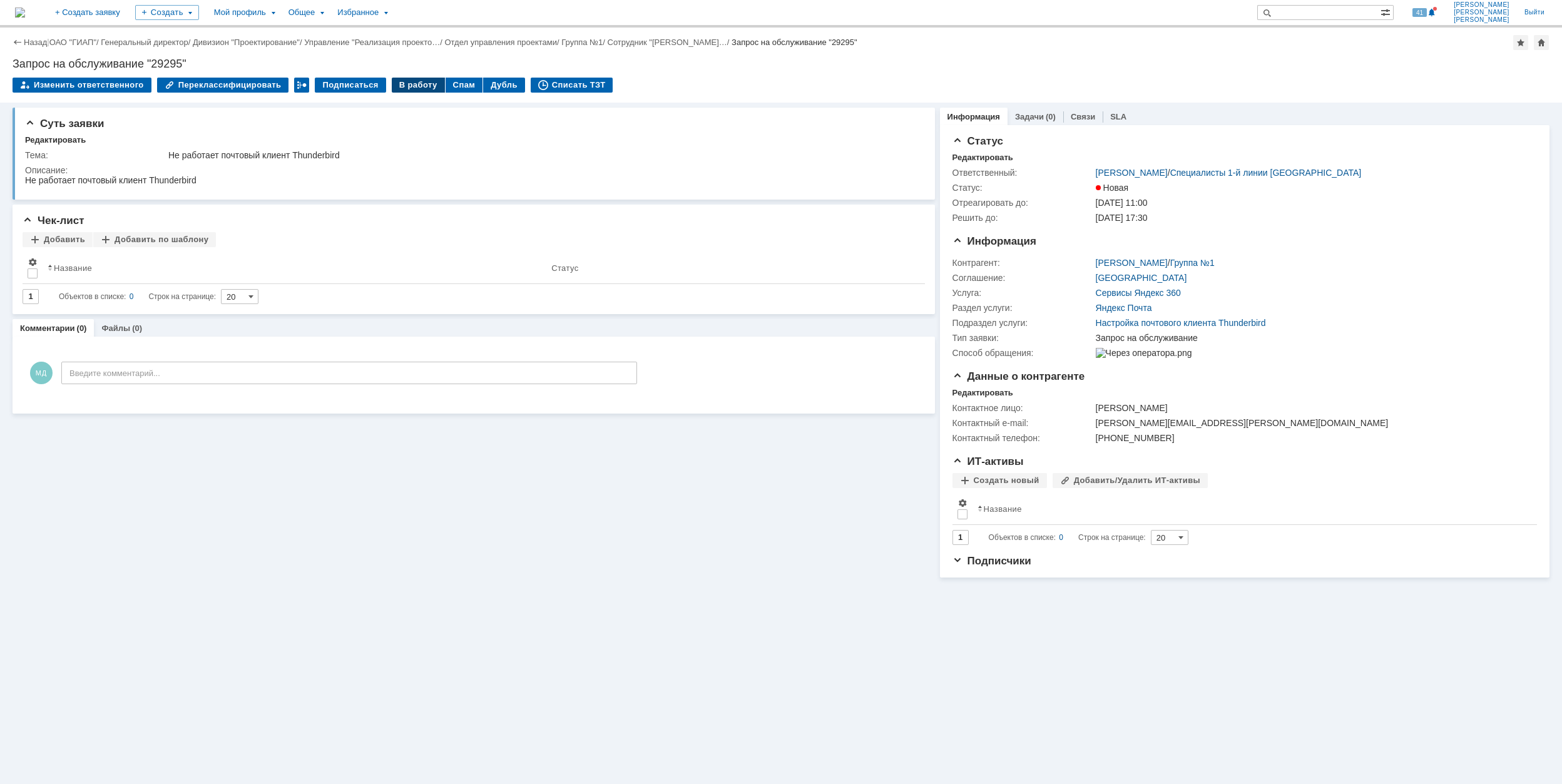
click at [406, 83] on div "В работу" at bounding box center [418, 85] width 54 height 15
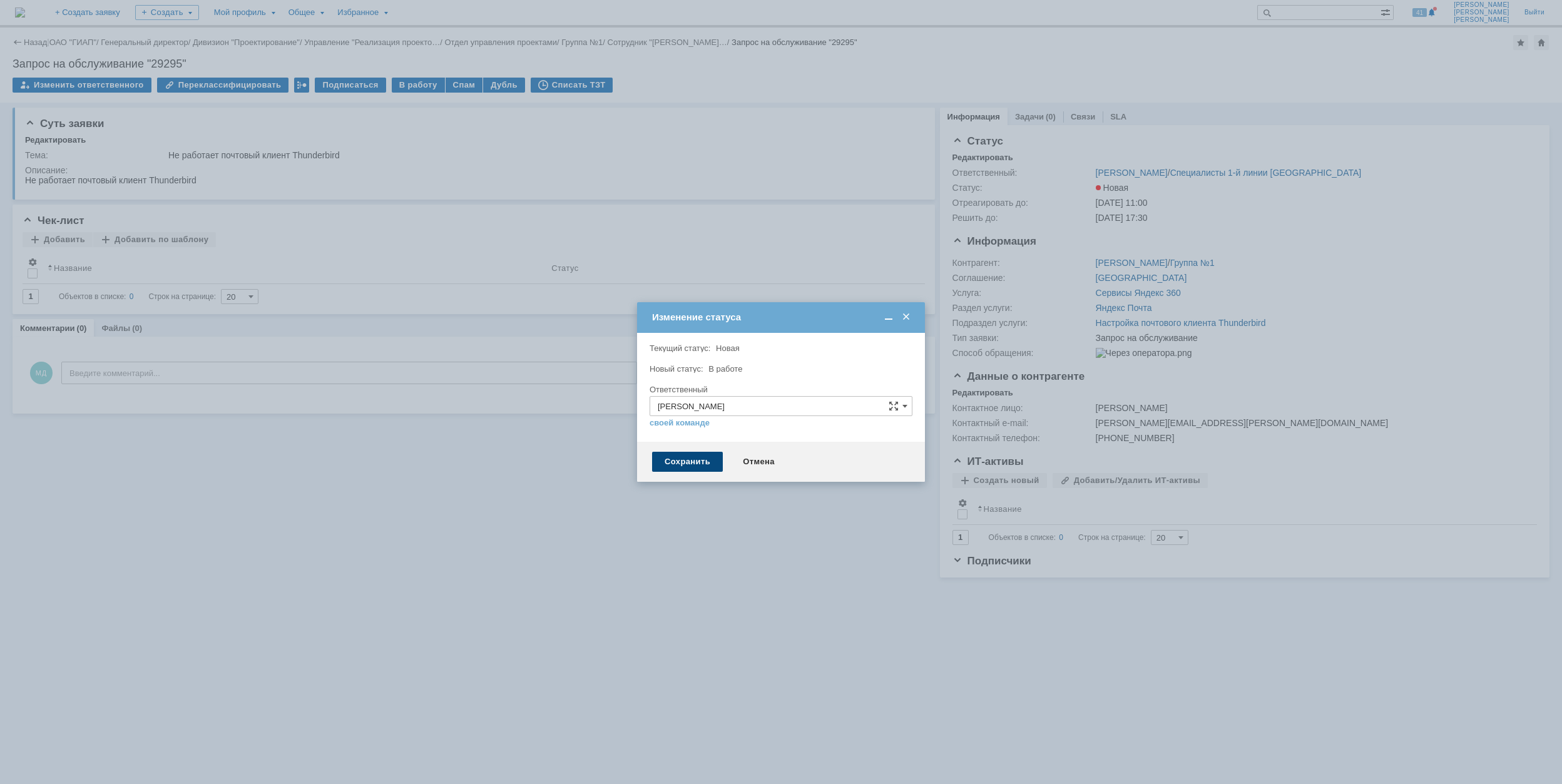
click at [693, 466] on div "Сохранить" at bounding box center [687, 462] width 71 height 20
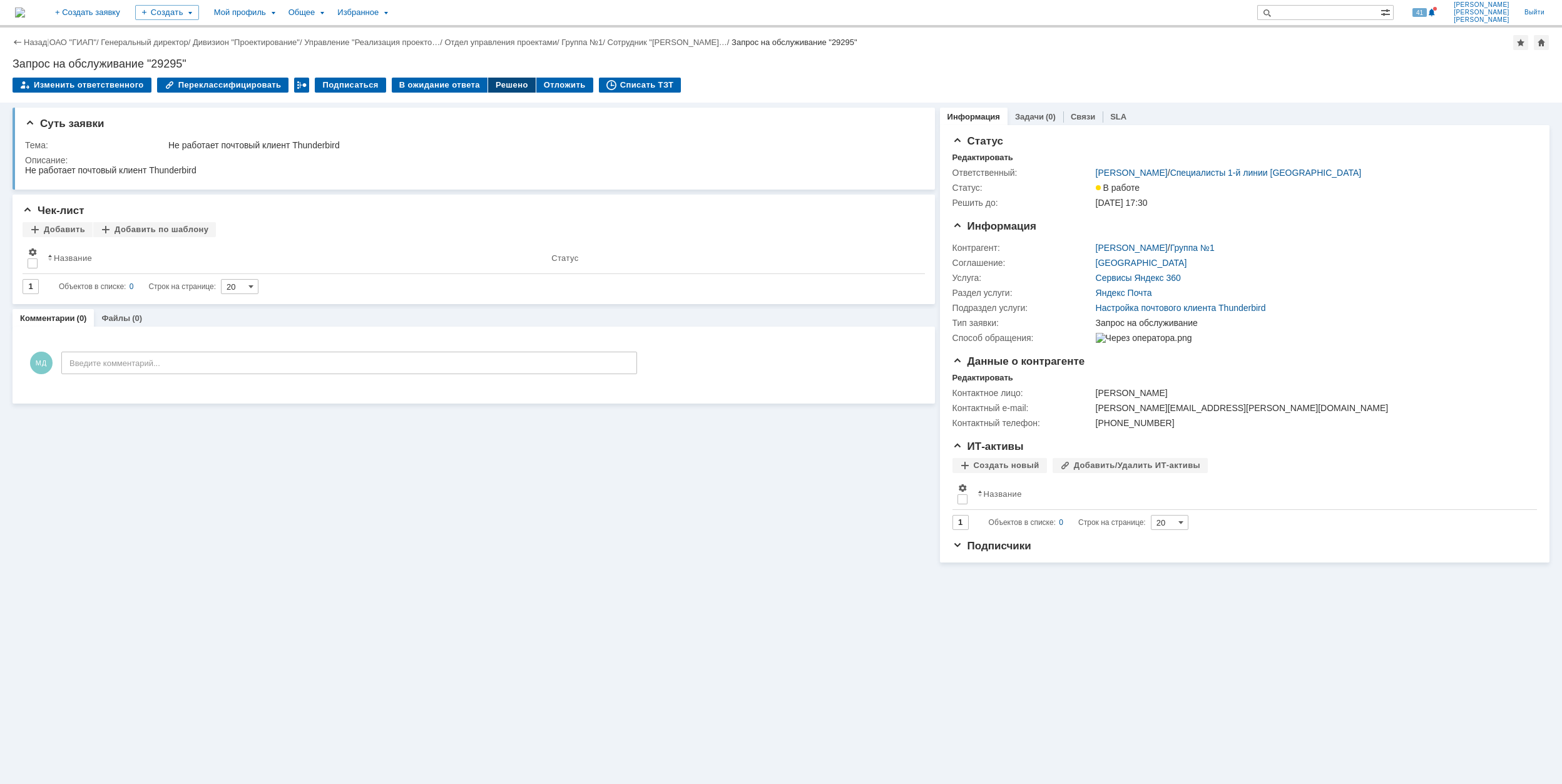
drag, startPoint x: 489, startPoint y: 85, endPoint x: 501, endPoint y: 90, distance: 13.0
click at [489, 86] on div "Решено" at bounding box center [512, 85] width 48 height 15
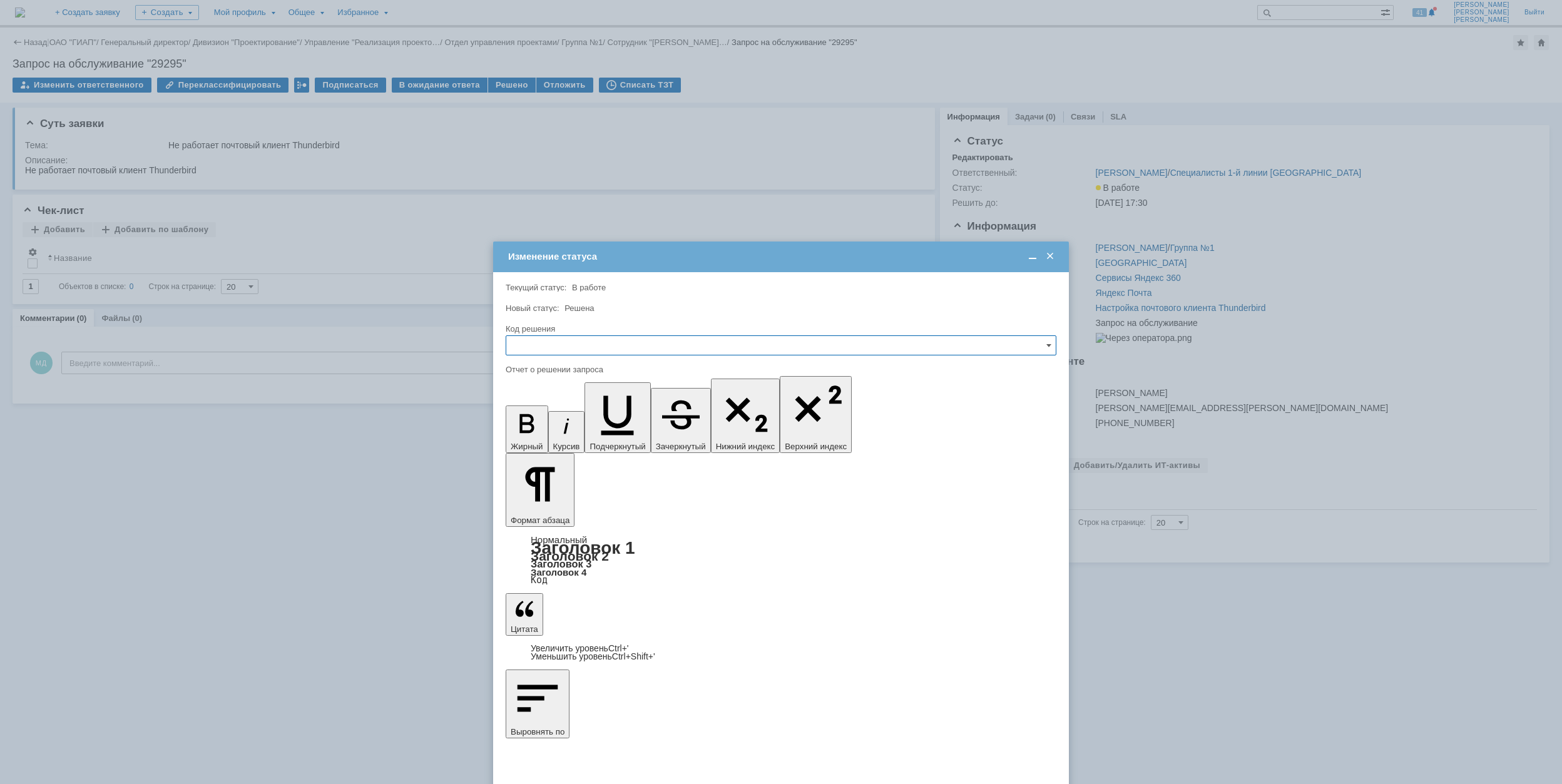
click at [664, 344] on input "text" at bounding box center [781, 345] width 551 height 20
click at [630, 424] on div "Решено" at bounding box center [781, 430] width 550 height 20
type input "Решено"
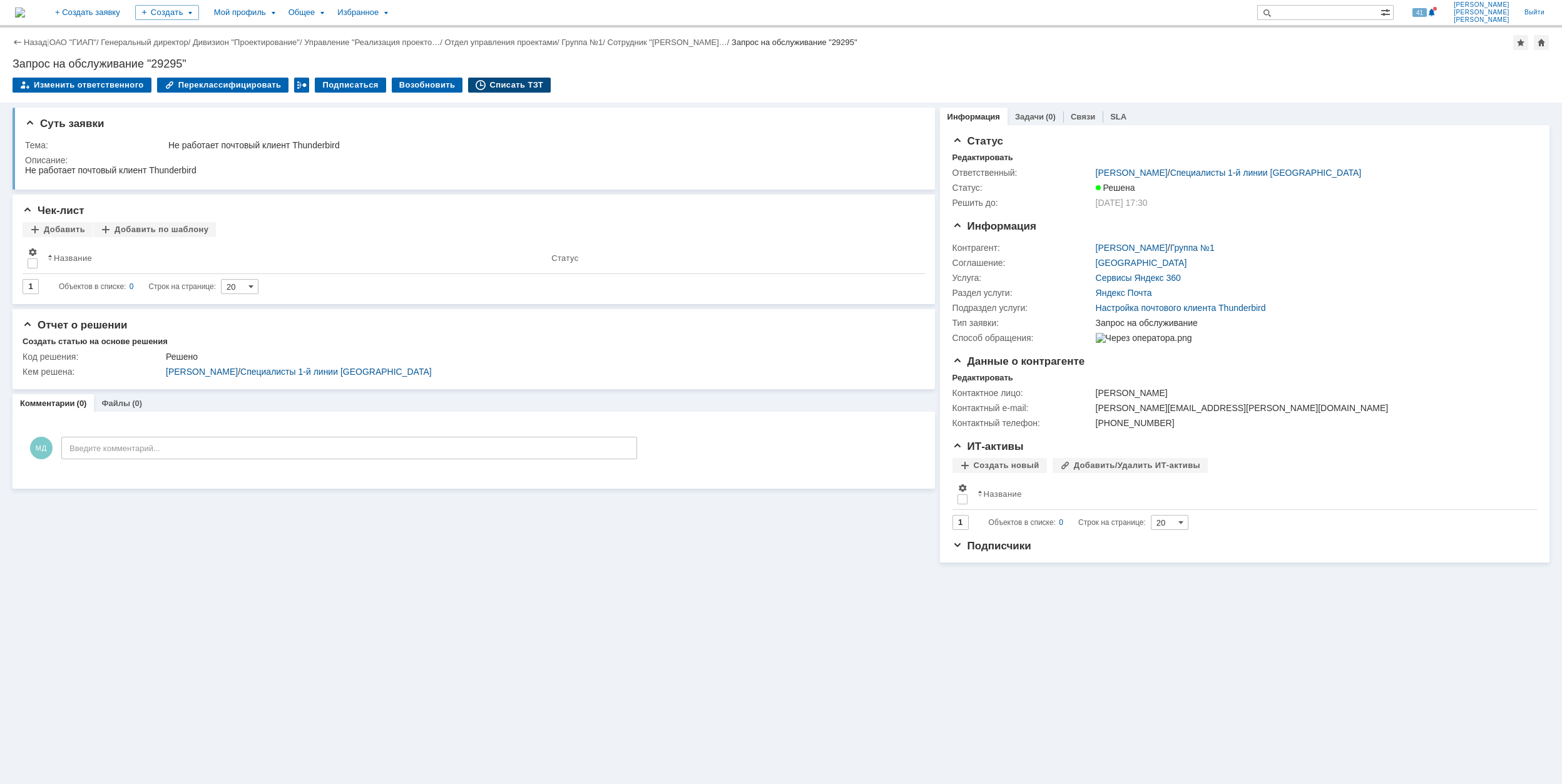
click at [494, 83] on div "Списать ТЗТ" at bounding box center [509, 85] width 83 height 15
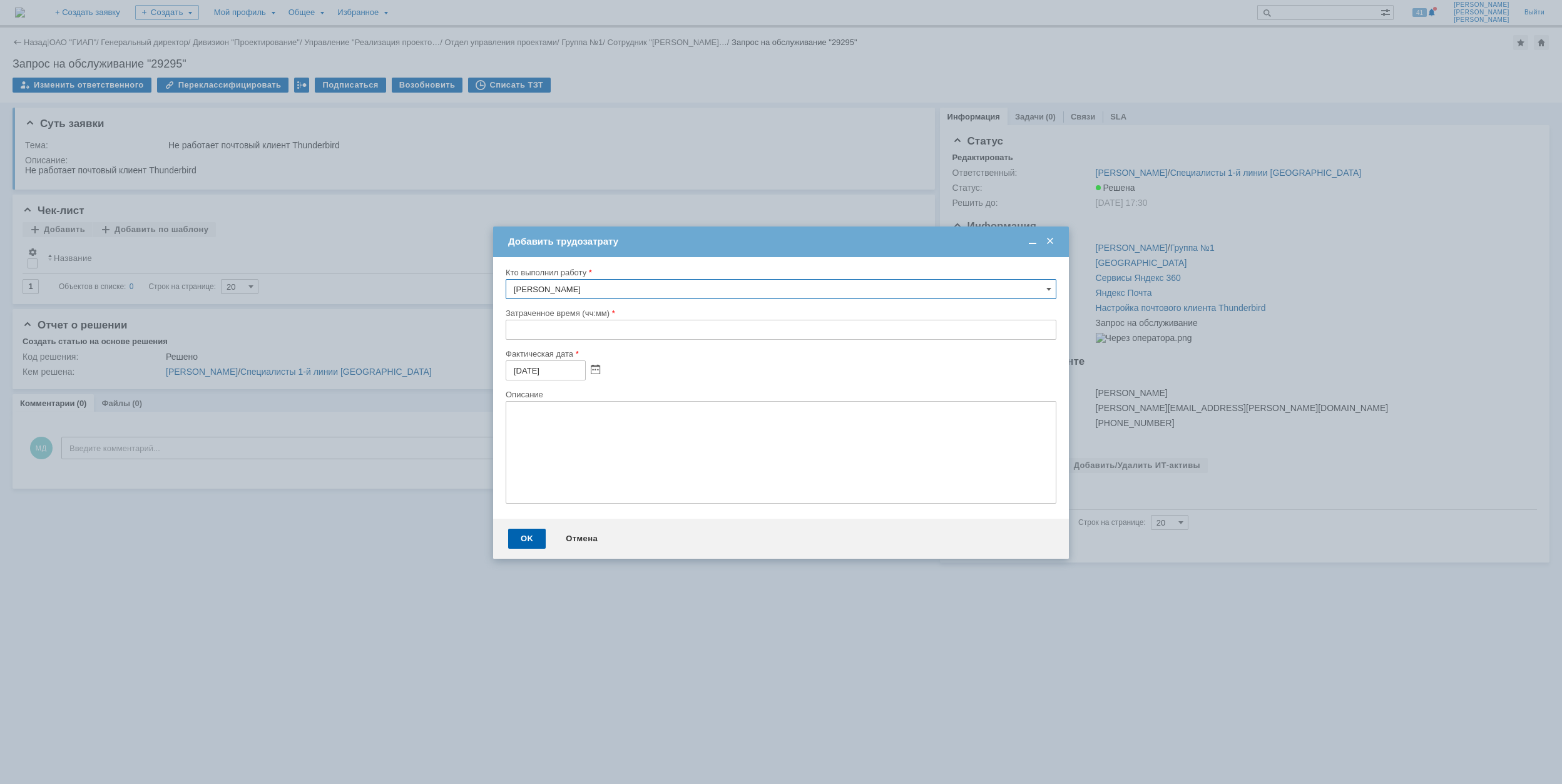
click at [507, 330] on input "text" at bounding box center [781, 329] width 551 height 20
type input "00:30"
click at [526, 538] on div "OK" at bounding box center [526, 539] width 38 height 20
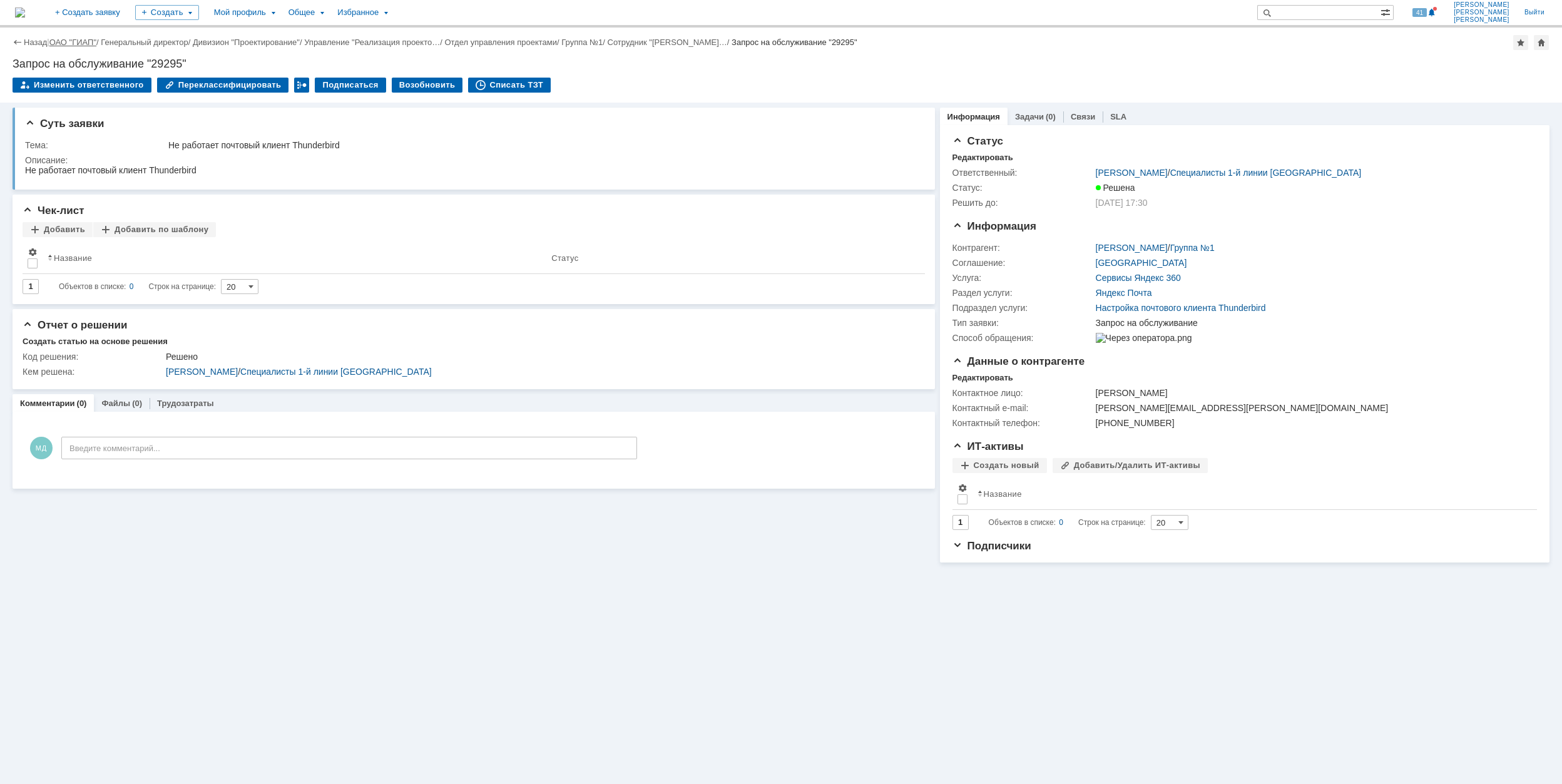
click at [67, 41] on link "ОАО "ГИАП"" at bounding box center [73, 43] width 47 height 10
